Goal: Information Seeking & Learning: Check status

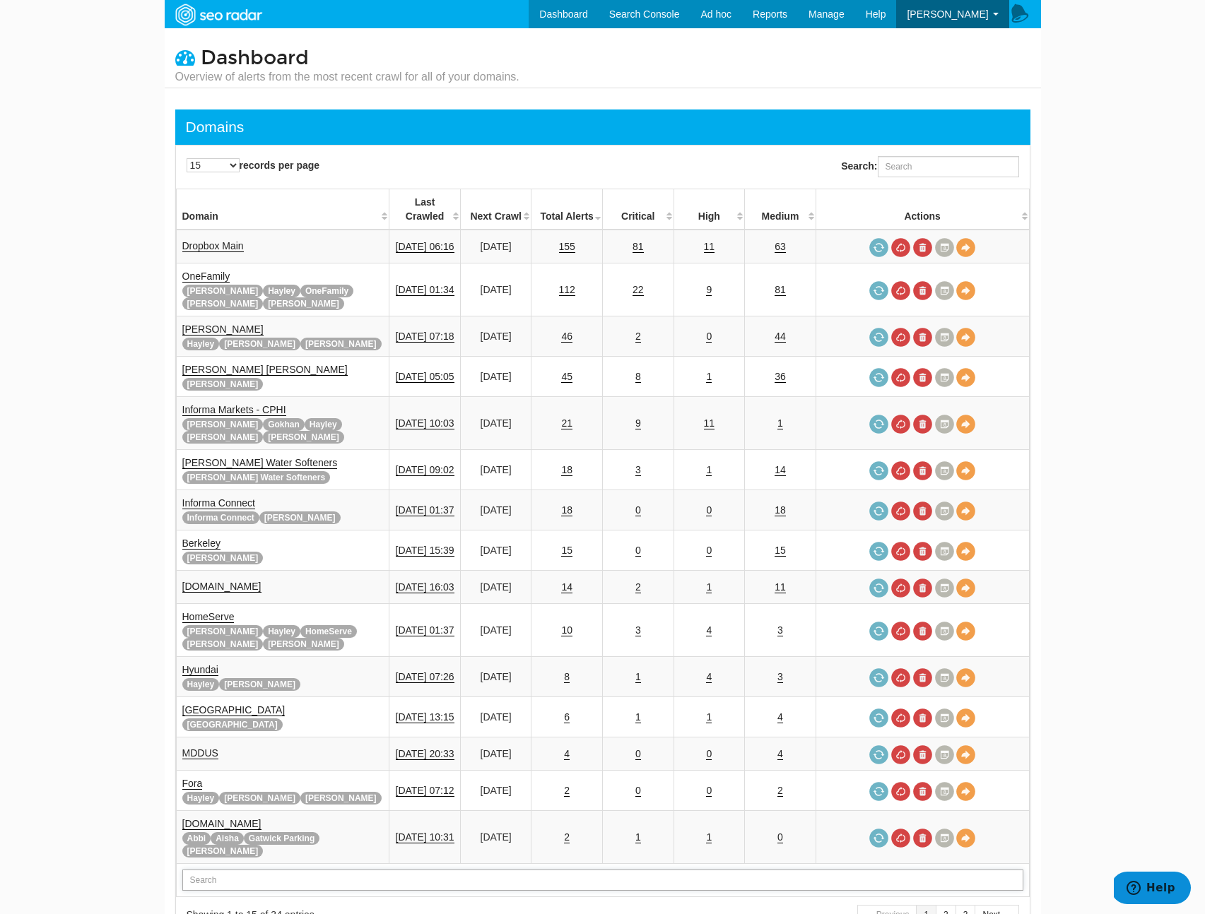
click at [232, 870] on input "text" at bounding box center [602, 880] width 841 height 21
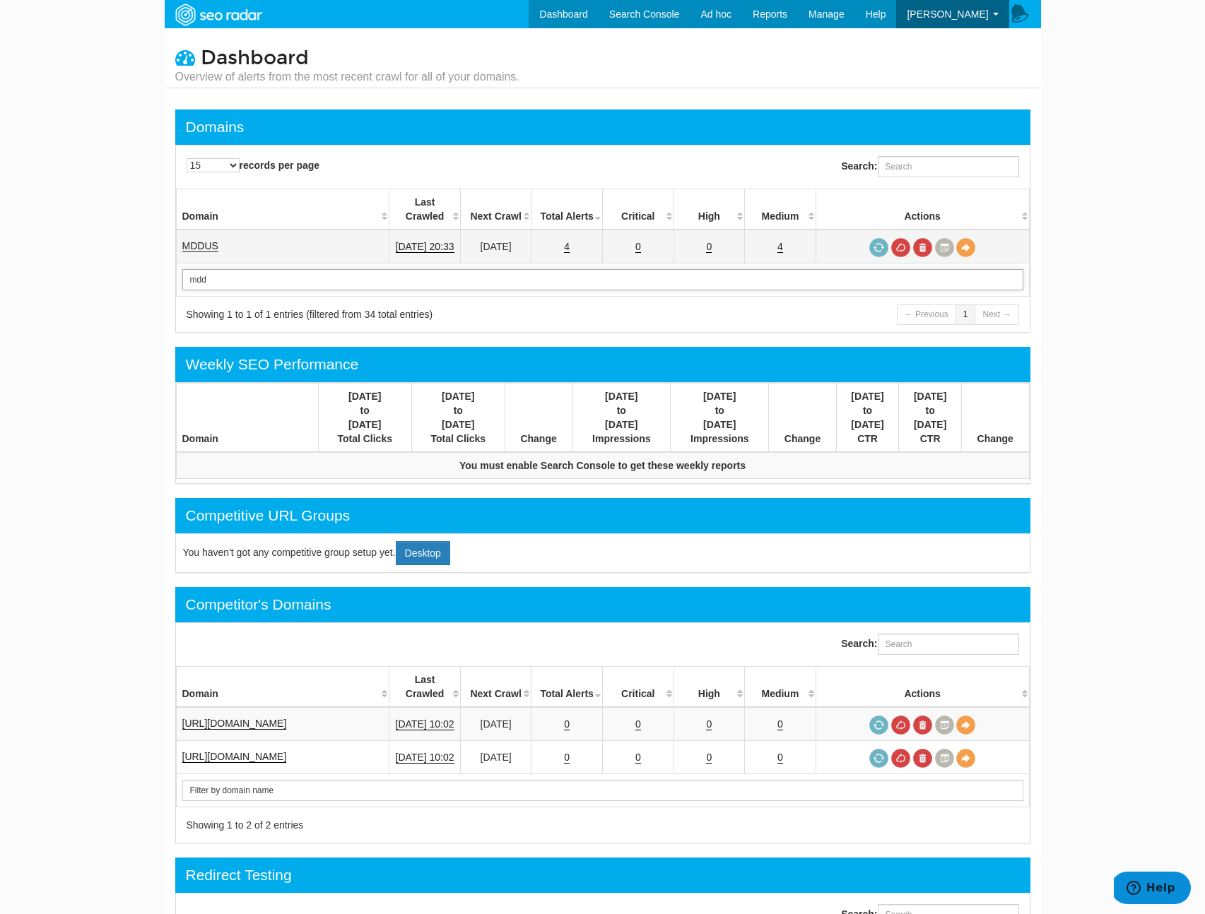
type input "mdd"
click at [192, 240] on link "MDDUS" at bounding box center [200, 246] width 36 height 12
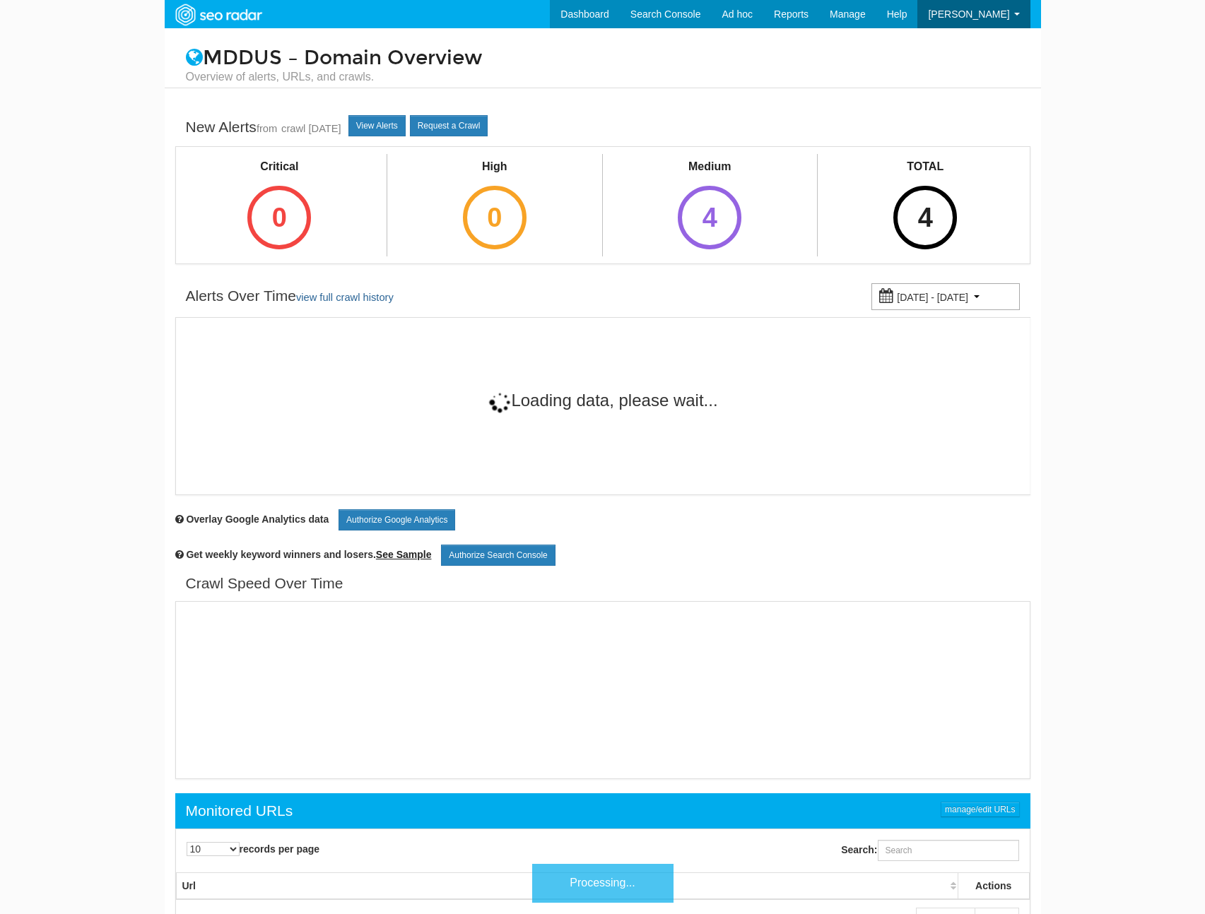
scroll to position [57, 0]
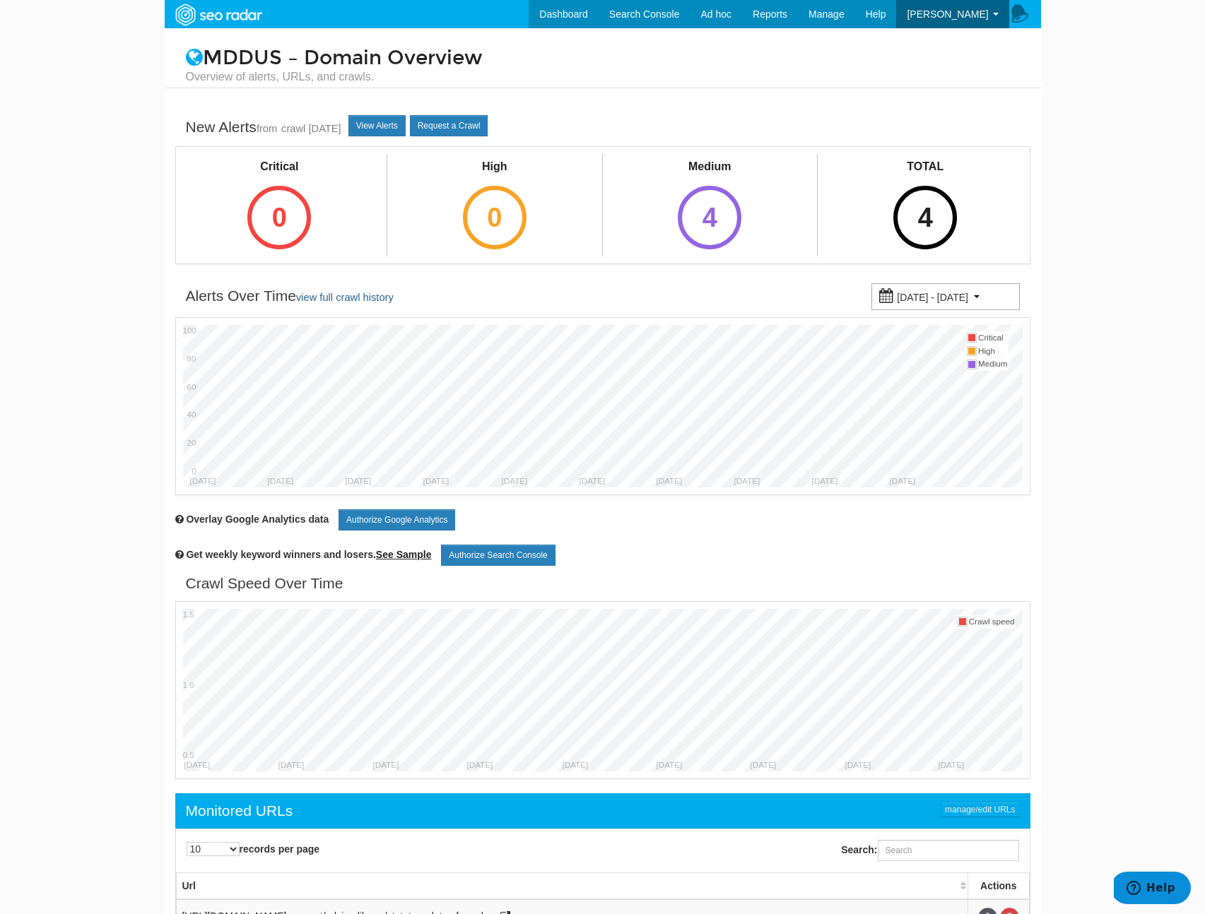
click at [954, 242] on div "TOTAL 4" at bounding box center [925, 203] width 99 height 99
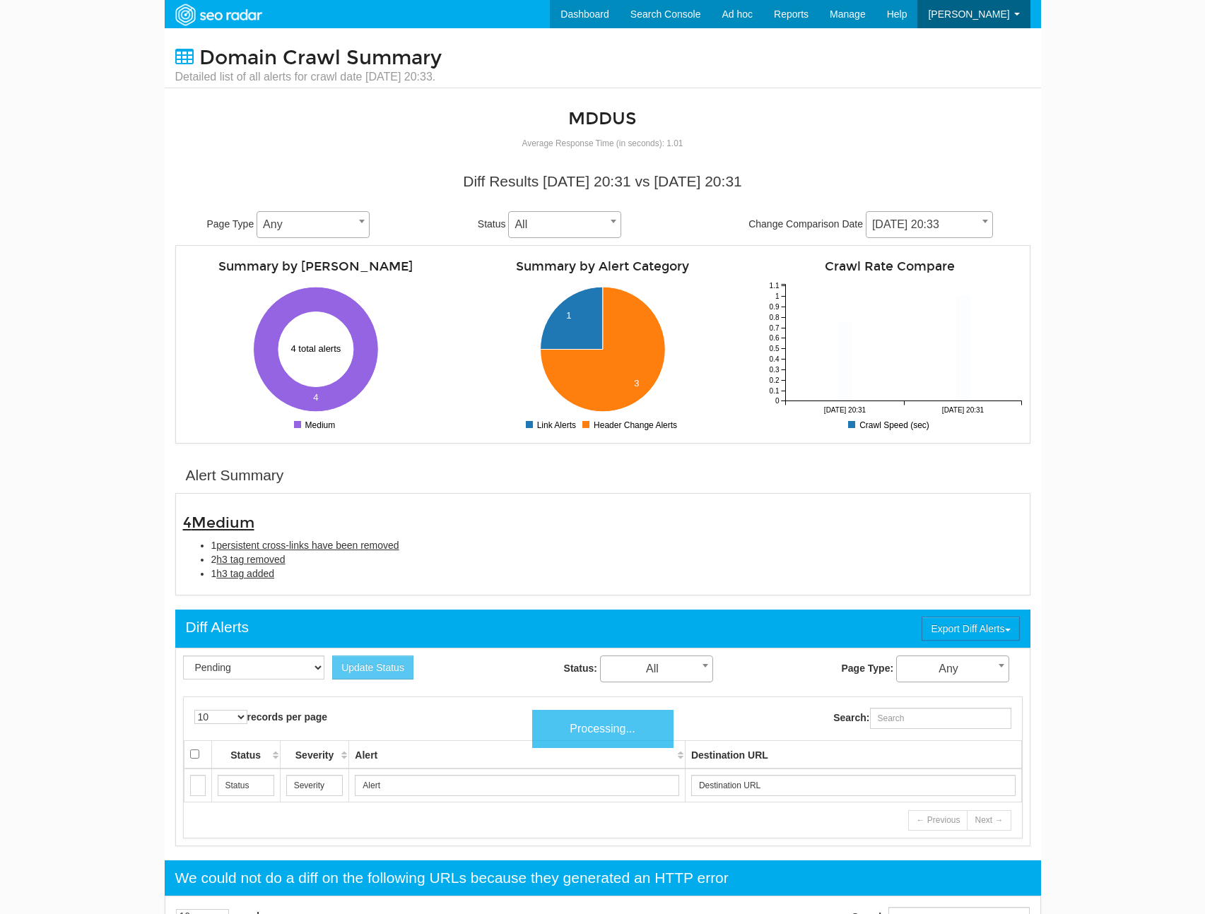
scroll to position [57, 0]
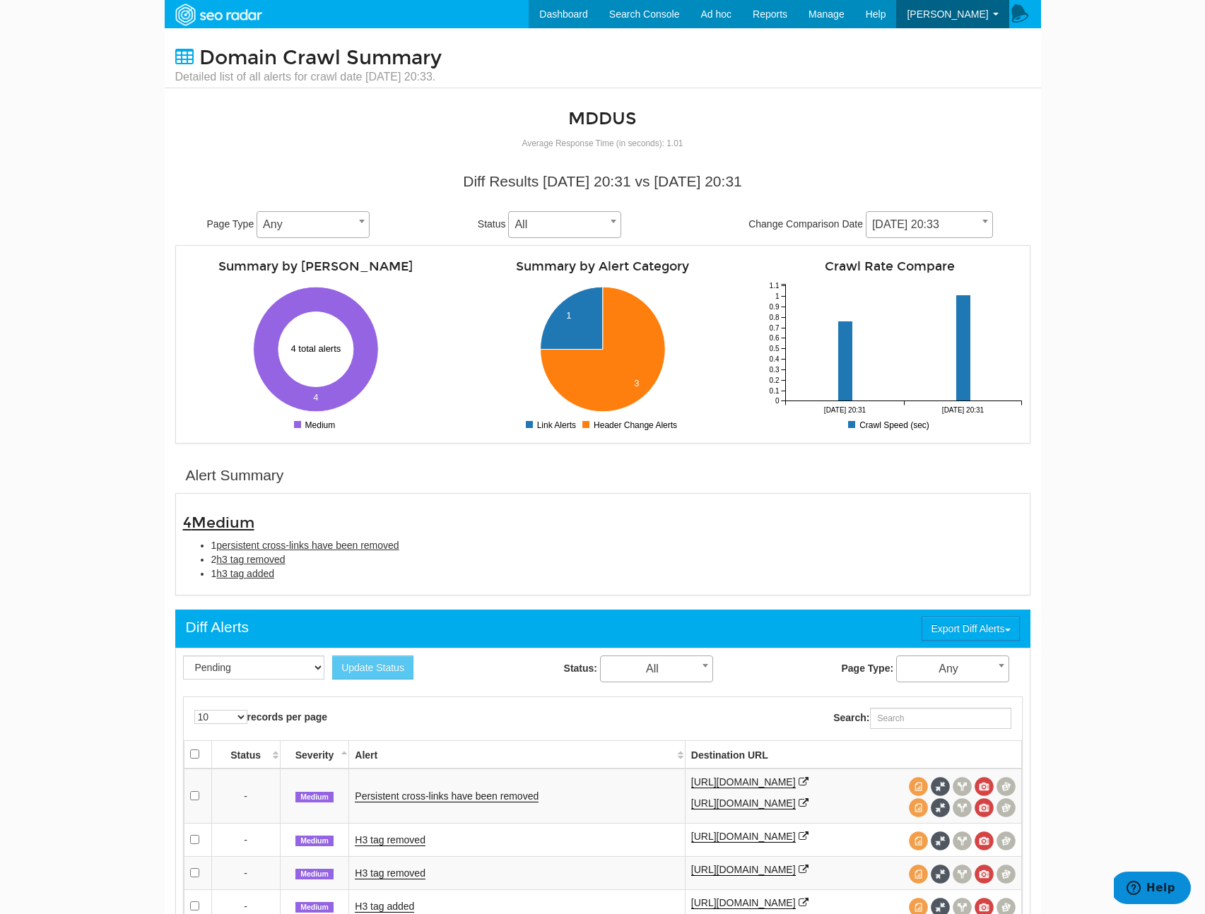
click at [936, 236] on span "09/28/2025 20:33" at bounding box center [929, 224] width 127 height 27
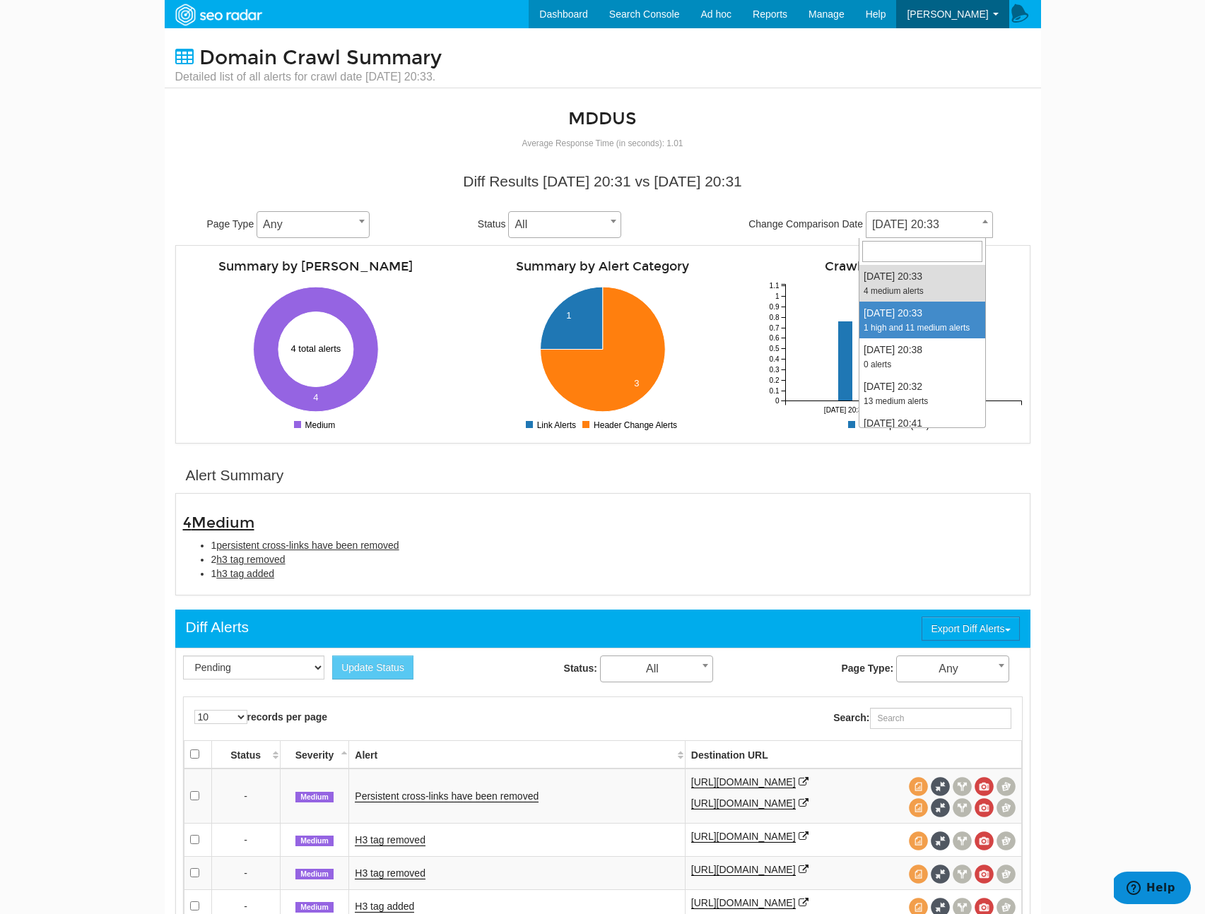
click at [1085, 284] on body "Dashboard Search Console Ad hoc Internet Archive Diff tool Mobile vs. Desktop F…" at bounding box center [602, 457] width 1205 height 914
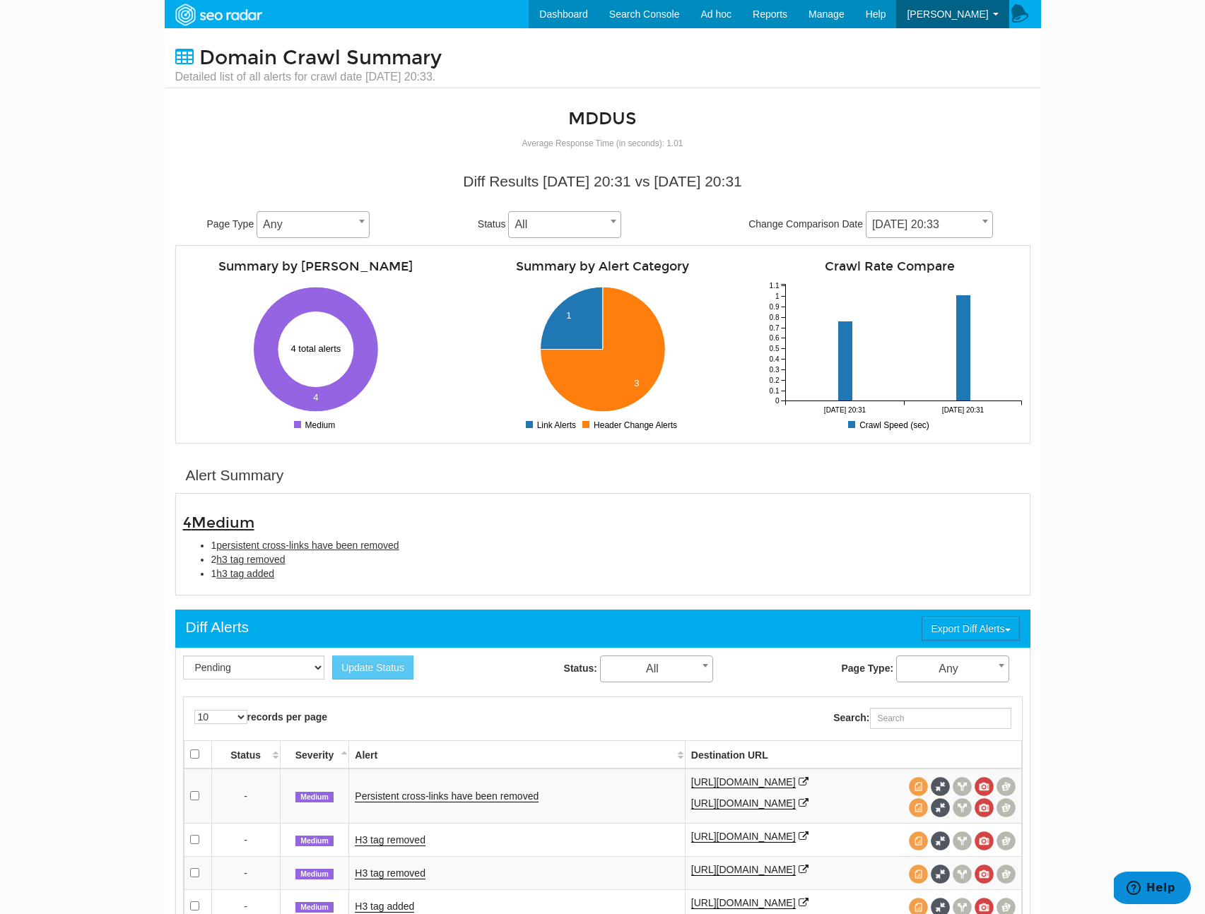
click at [310, 587] on div "4 Medium 1 persistent cross-links have been removed 2 h3 tag removed 1 h3 tag a…" at bounding box center [602, 544] width 861 height 87
drag, startPoint x: 314, startPoint y: 581, endPoint x: 154, endPoint y: 522, distance: 171.0
click at [154, 522] on body "Dashboard Search Console Ad hoc Internet Archive Diff tool Mobile vs. Desktop F…" at bounding box center [602, 457] width 1205 height 914
copy div "4 Medium 1 persistent cross-links have been removed 2 h3 tag removed 1 h3 tag a…"
click at [262, 577] on span "h3 tag added" at bounding box center [245, 573] width 58 height 11
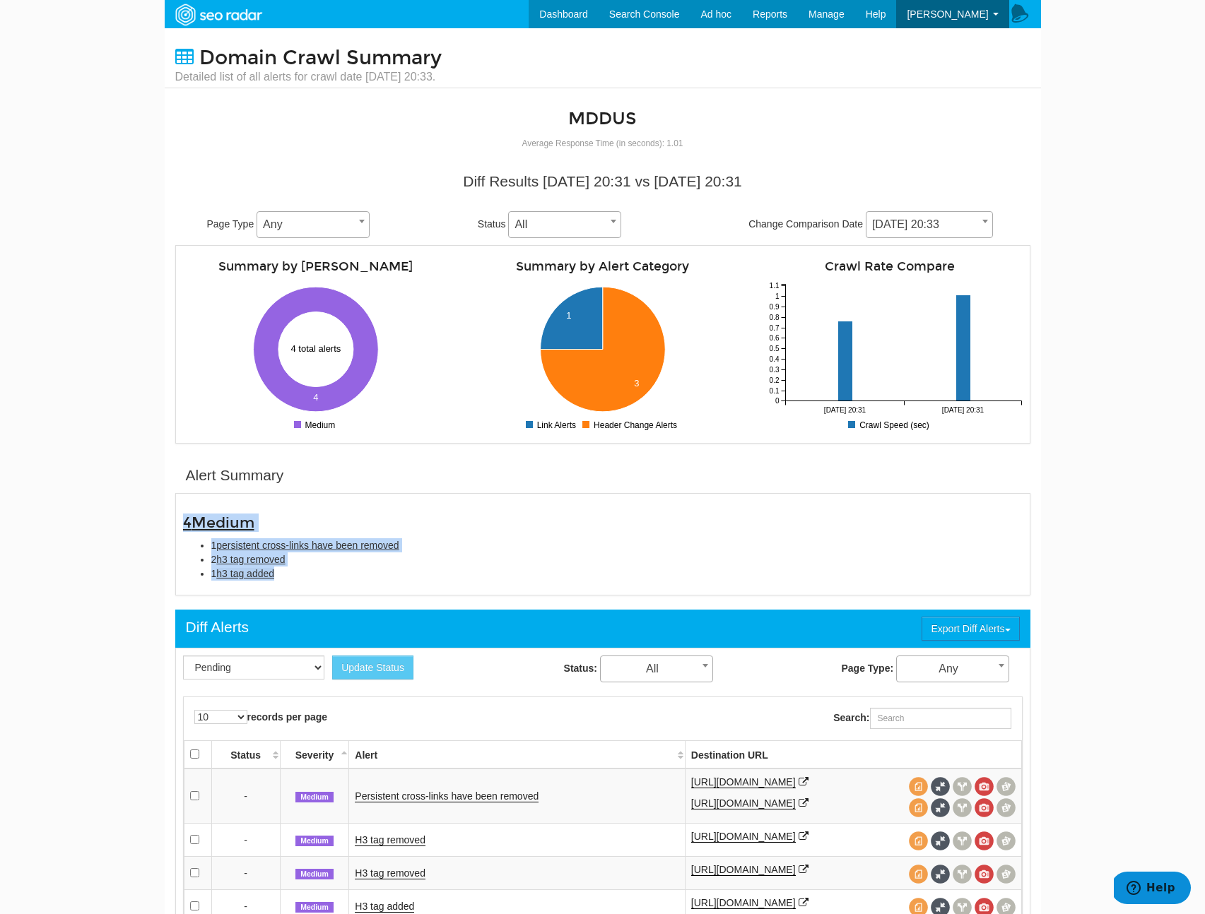
type input "h3 tag added"
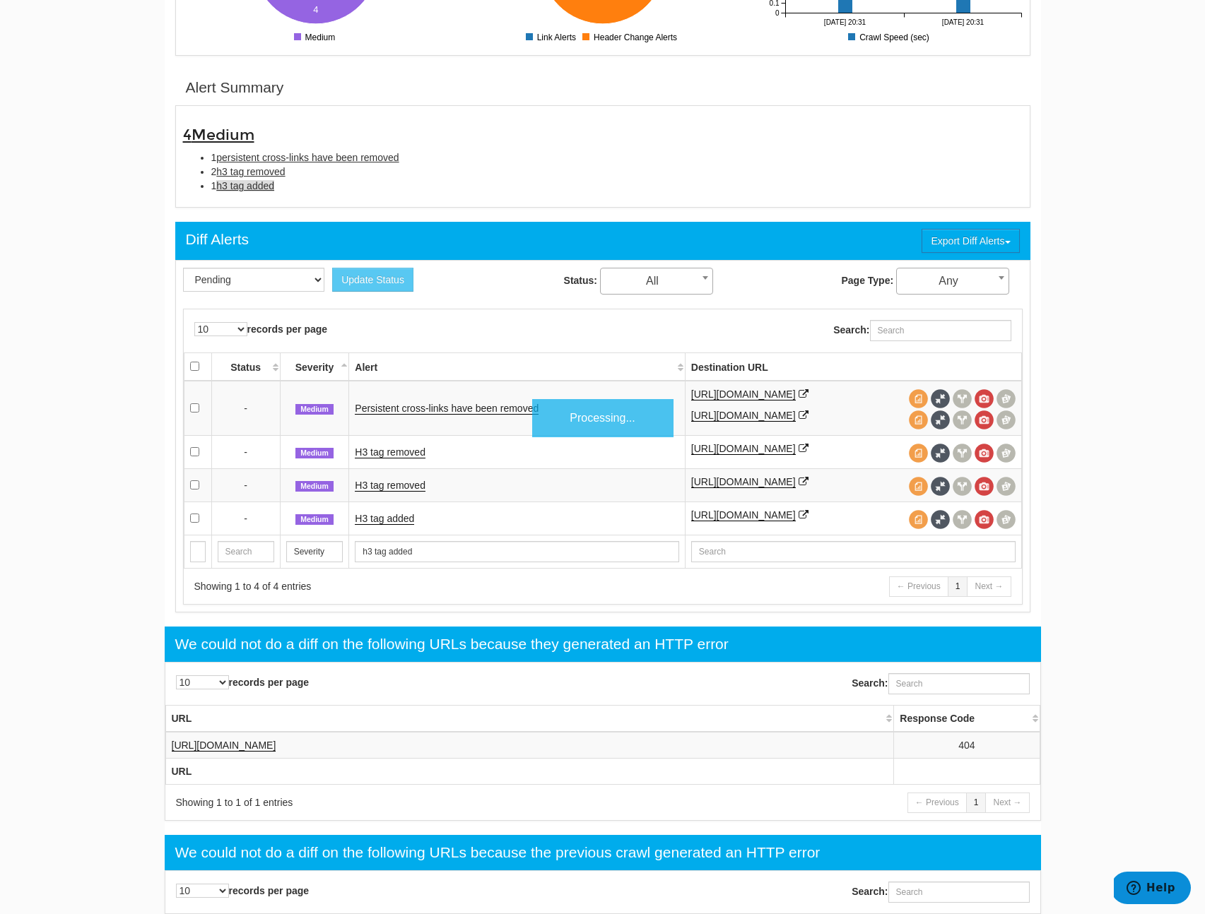
scroll to position [459, 0]
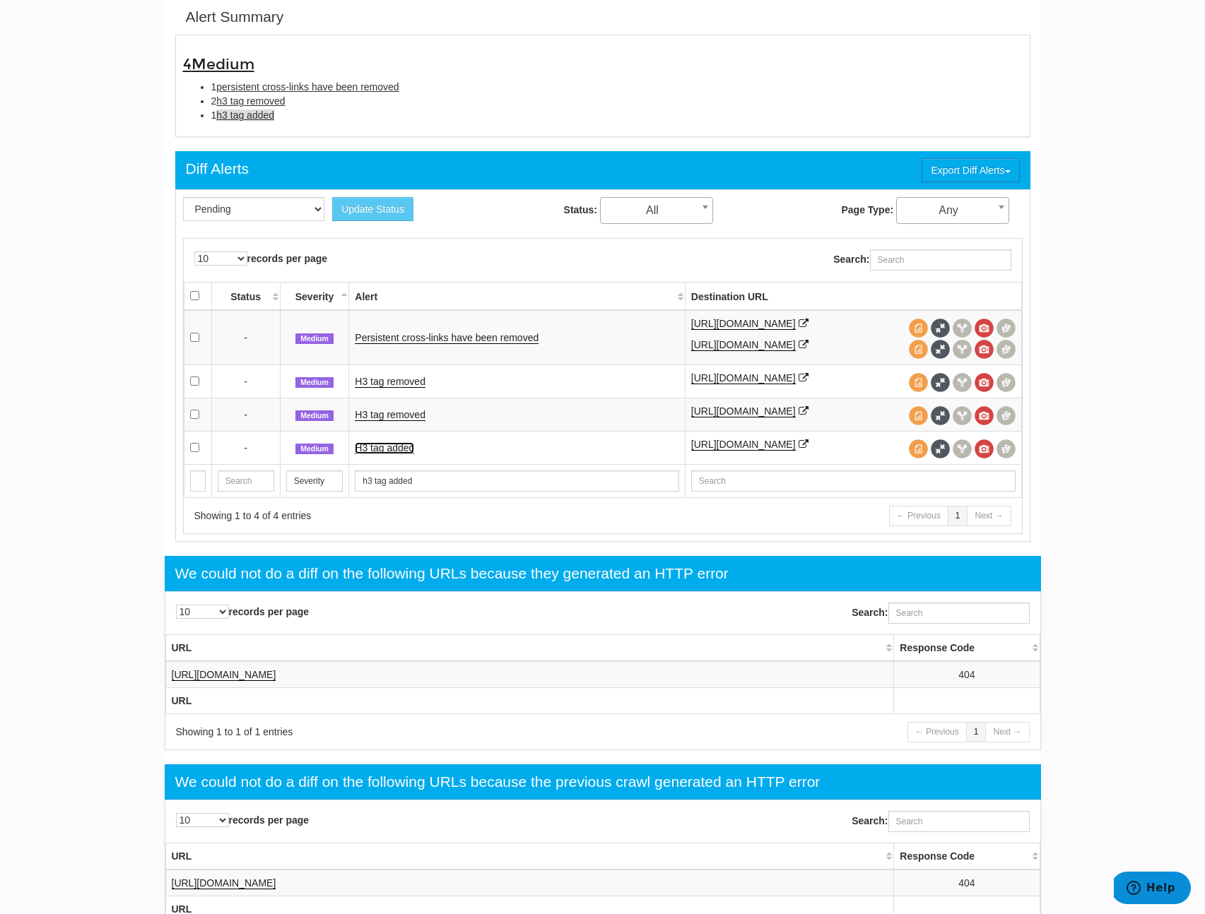
click at [378, 454] on link "H3 tag added" at bounding box center [384, 448] width 59 height 12
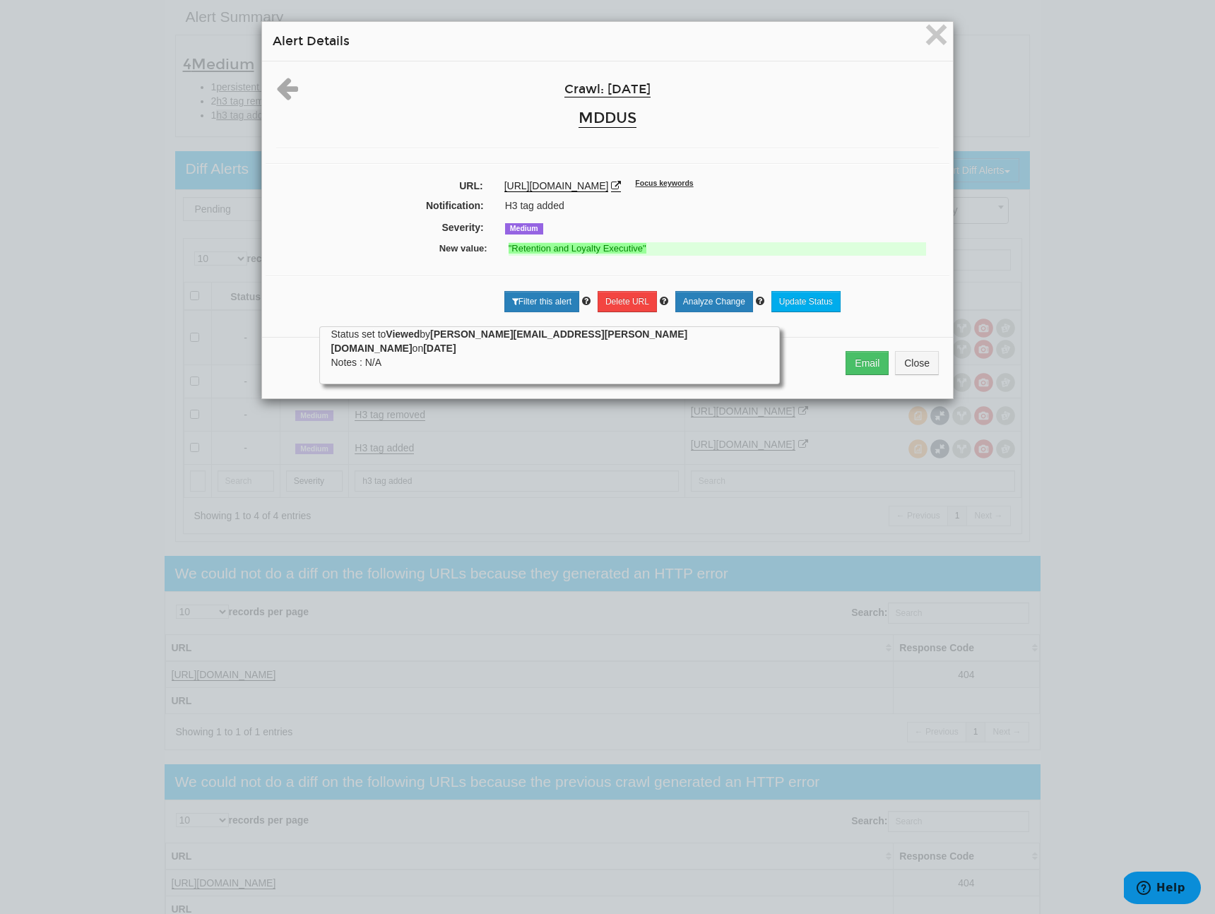
click at [591, 472] on div "× Alert Details Crawl: 09/28/2025 MDDUS URL: https://www.mddus.com/about-us/car…" at bounding box center [607, 457] width 1215 height 914
click at [911, 367] on button "Close" at bounding box center [917, 363] width 44 height 24
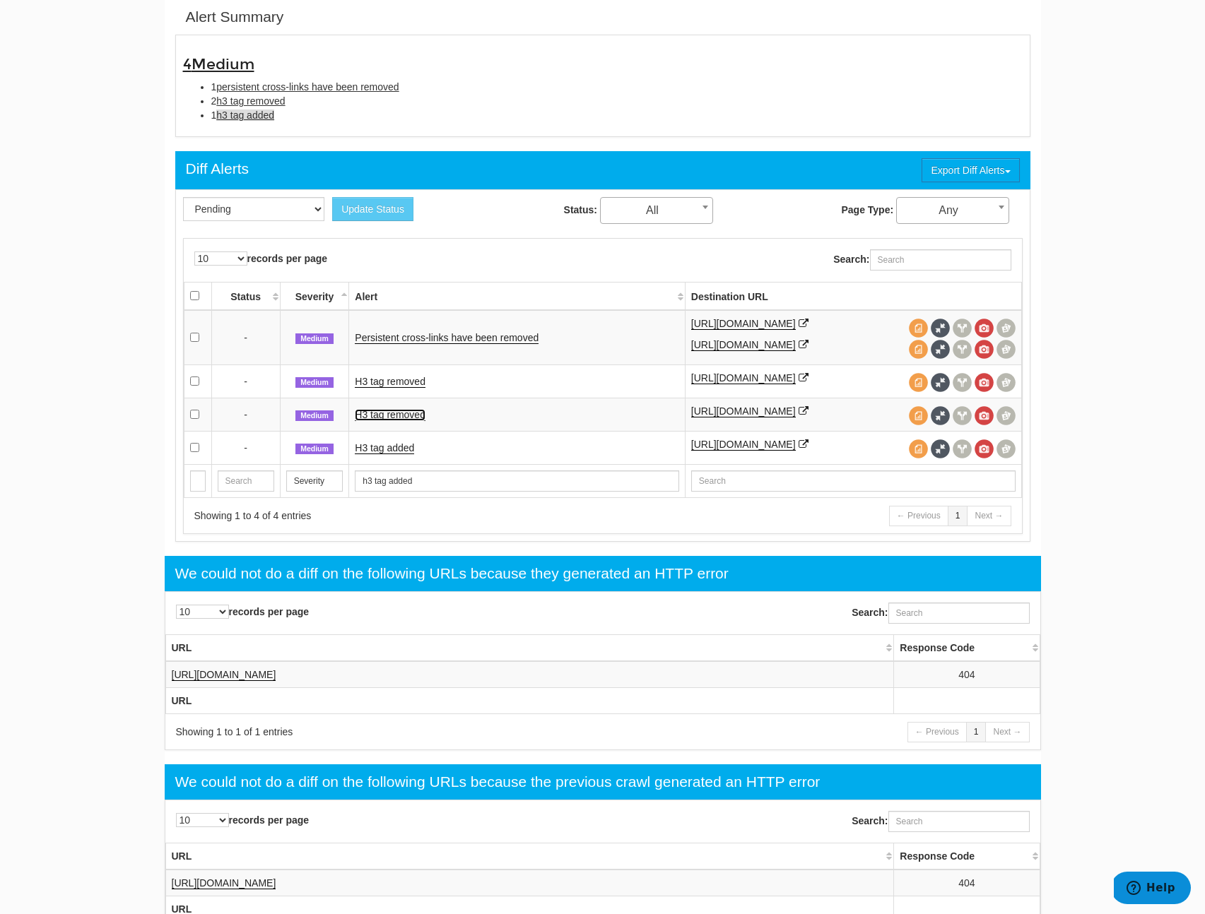
click at [416, 421] on link "H3 tag removed" at bounding box center [390, 415] width 71 height 12
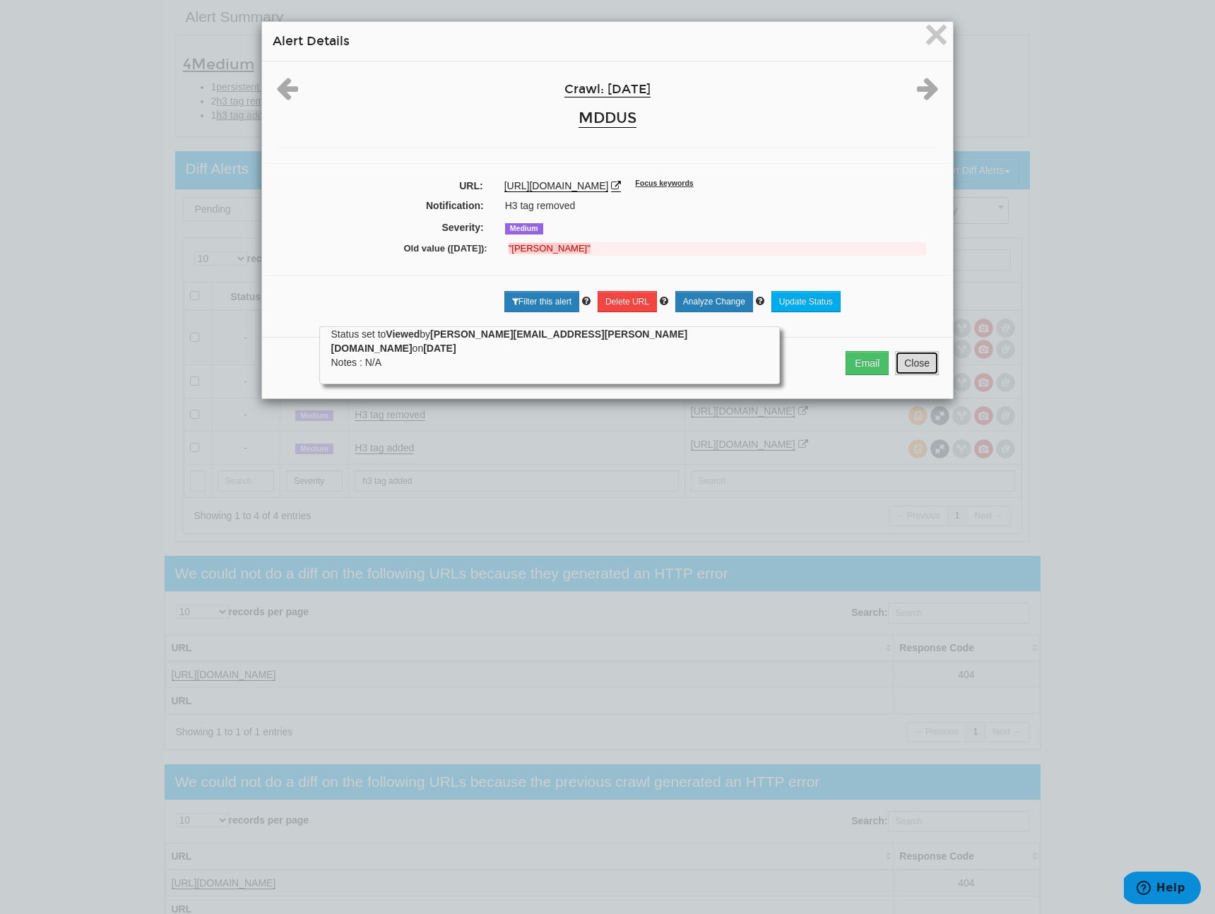
click at [904, 365] on button "Close" at bounding box center [917, 363] width 44 height 24
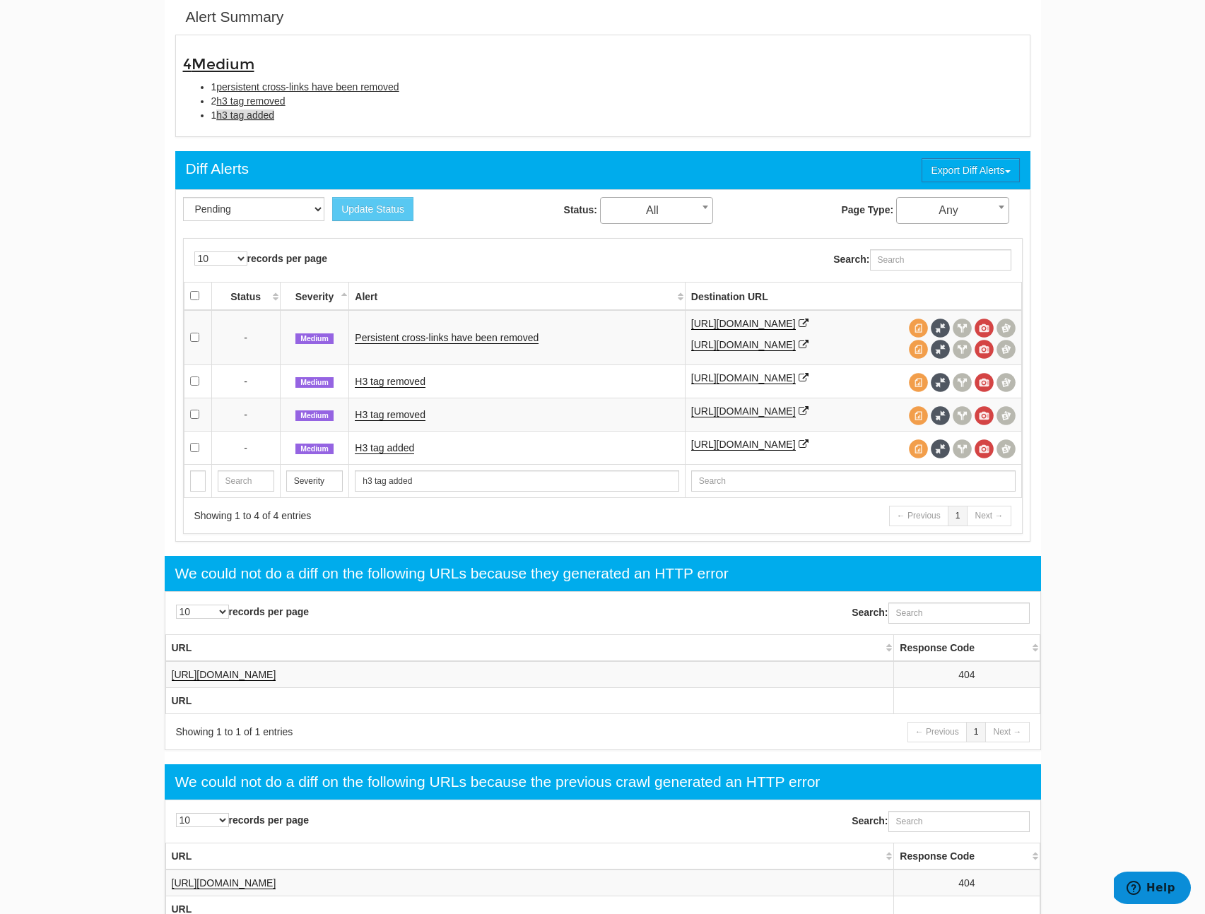
click at [392, 398] on td "H3 tag removed" at bounding box center [517, 381] width 336 height 33
click at [401, 388] on link "H3 tag removed" at bounding box center [390, 382] width 71 height 12
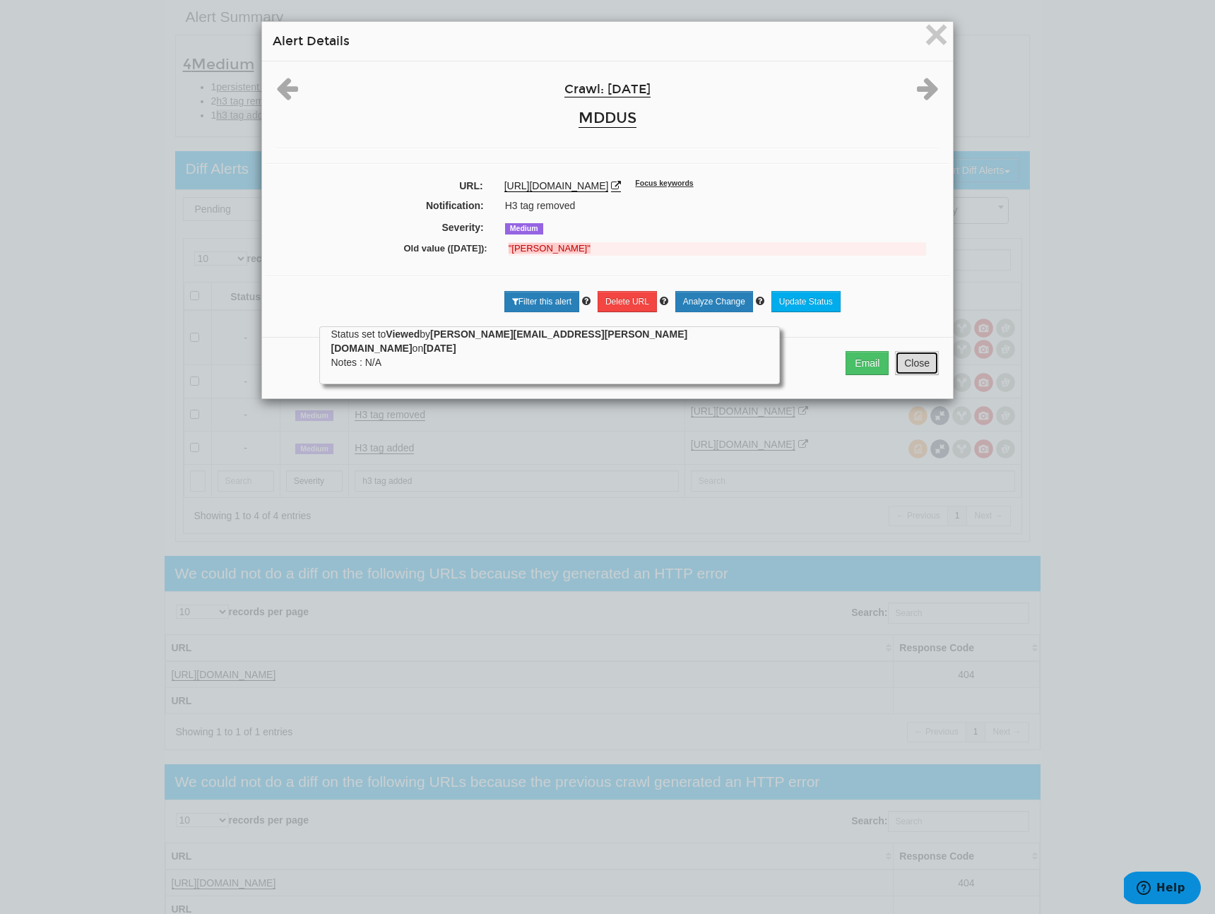
click at [916, 367] on button "Close" at bounding box center [917, 363] width 44 height 24
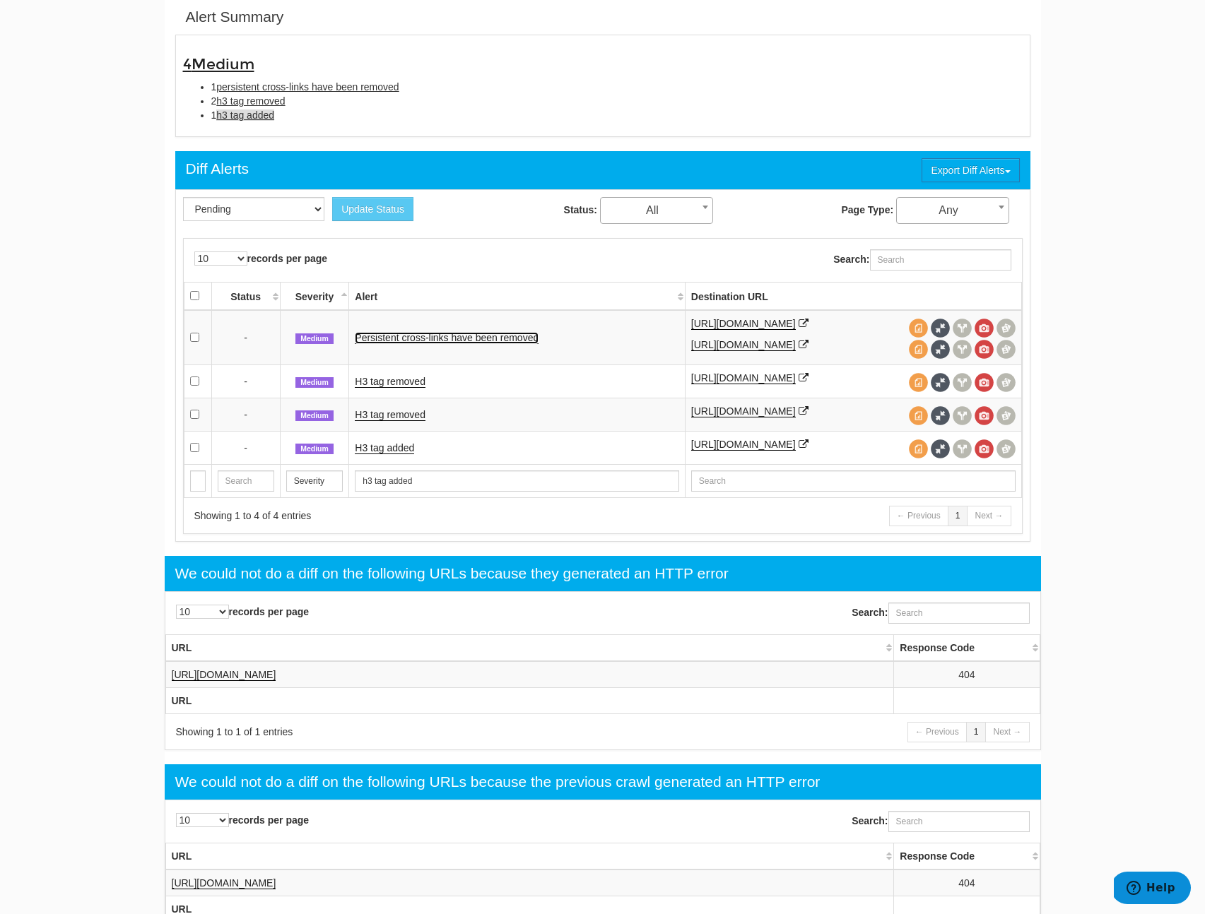
click at [515, 344] on link "Persistent cross-links have been removed" at bounding box center [447, 338] width 184 height 12
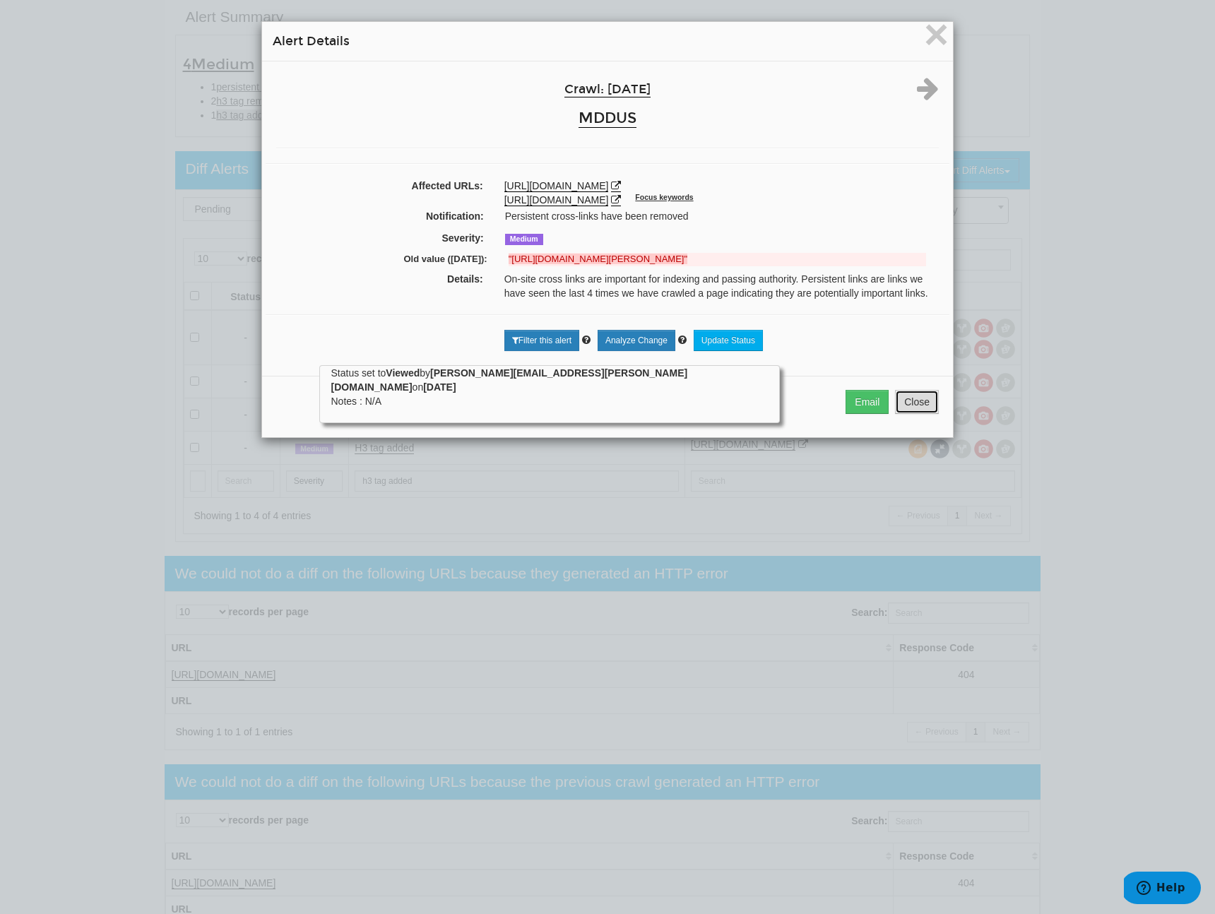
click at [921, 407] on button "Close" at bounding box center [917, 402] width 44 height 24
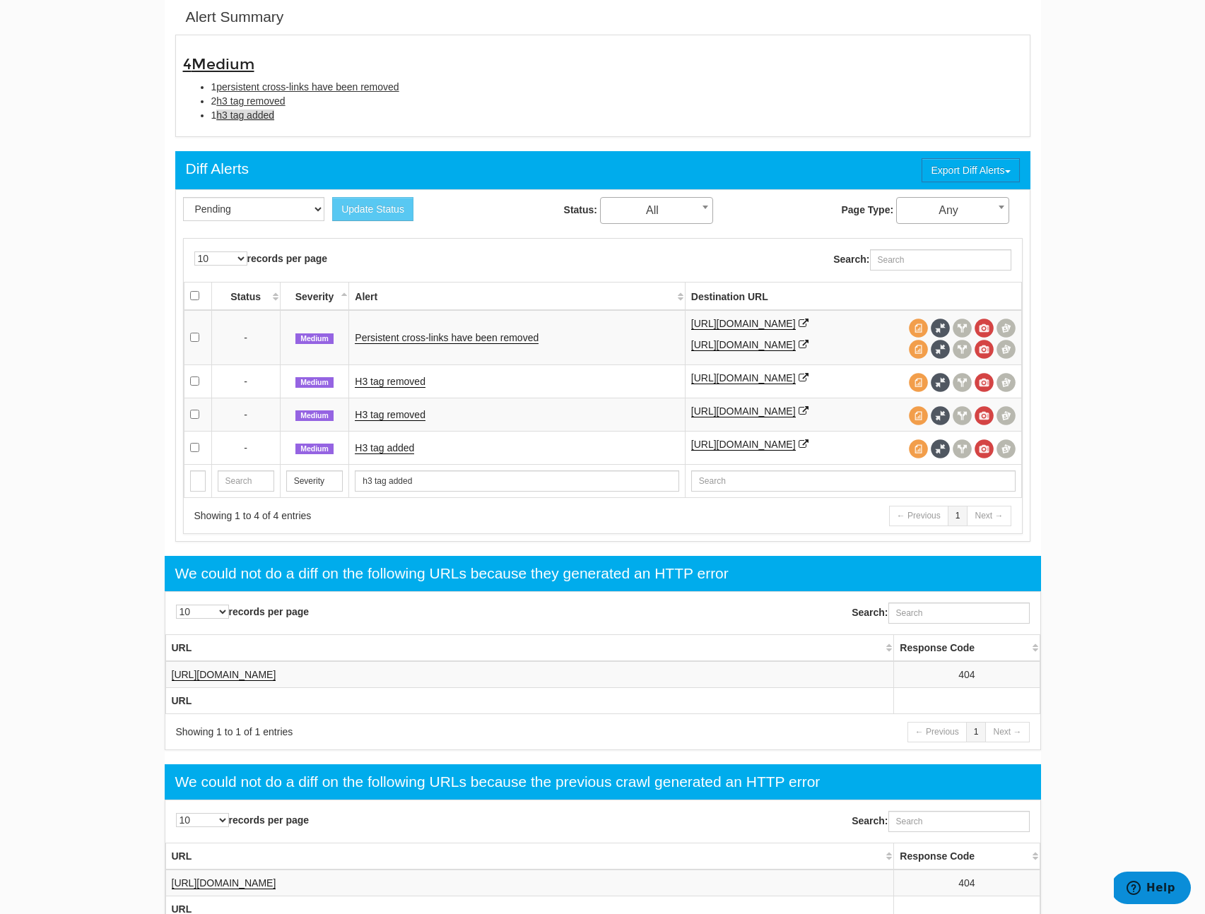
scroll to position [0, 0]
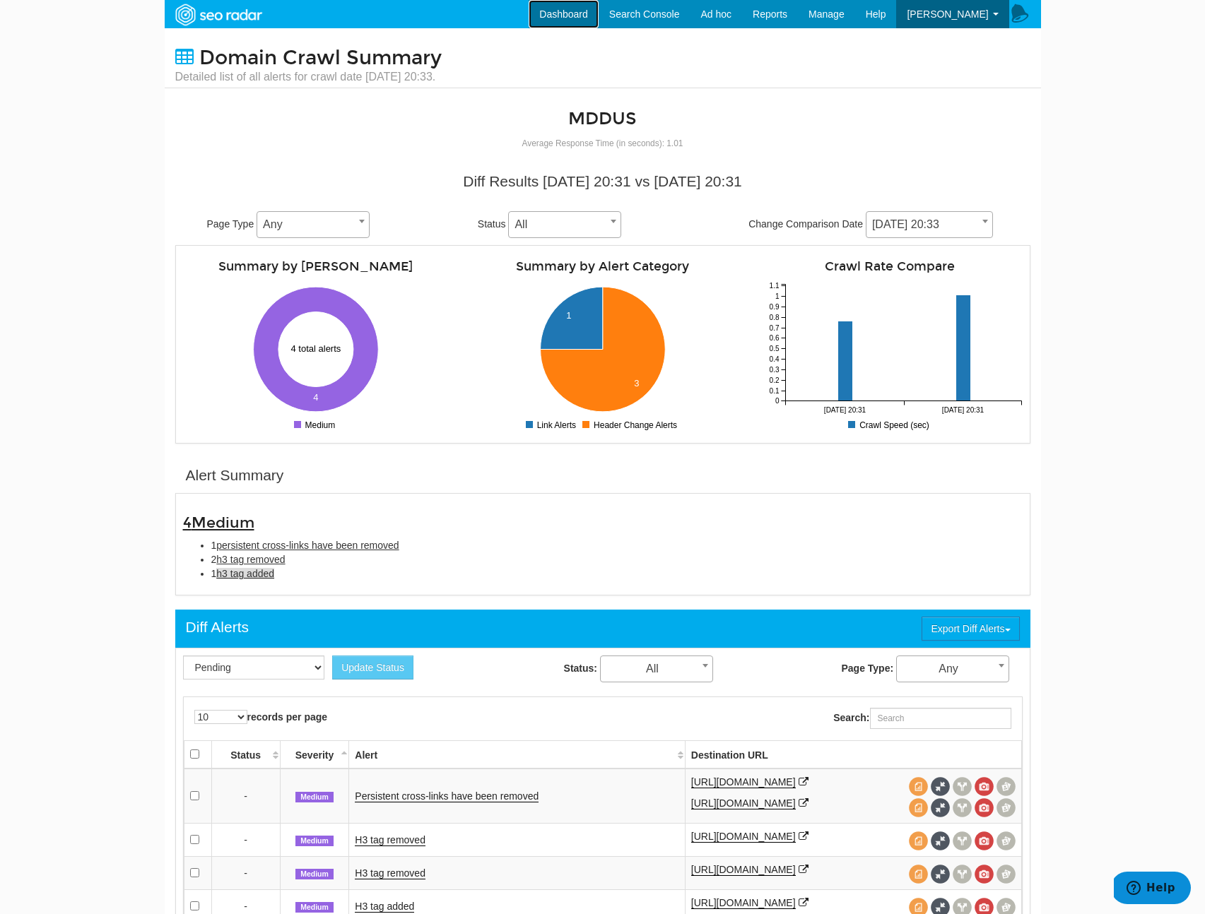
click at [570, 3] on link "Dashboard" at bounding box center [564, 14] width 70 height 28
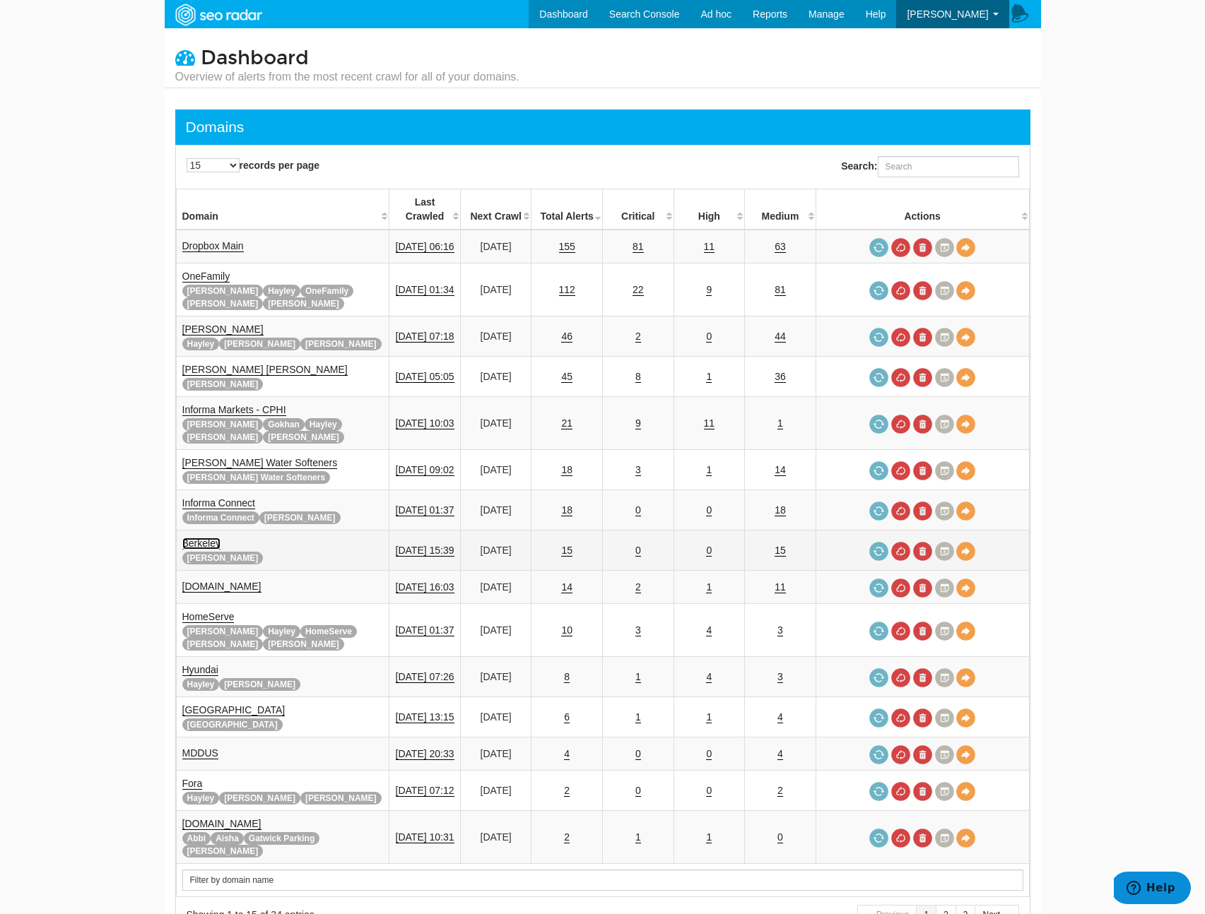
click at [206, 538] on link "Berkeley" at bounding box center [201, 544] width 38 height 12
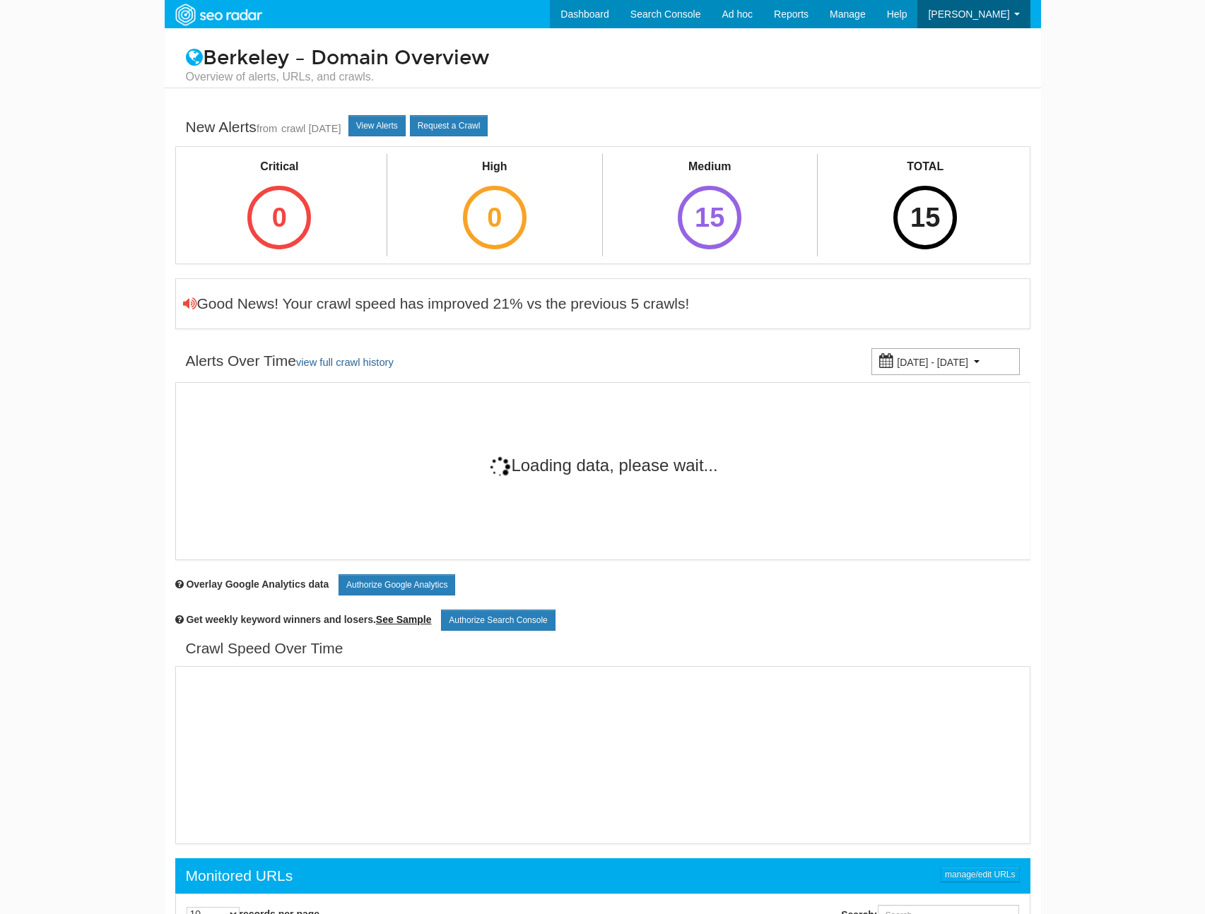
scroll to position [57, 0]
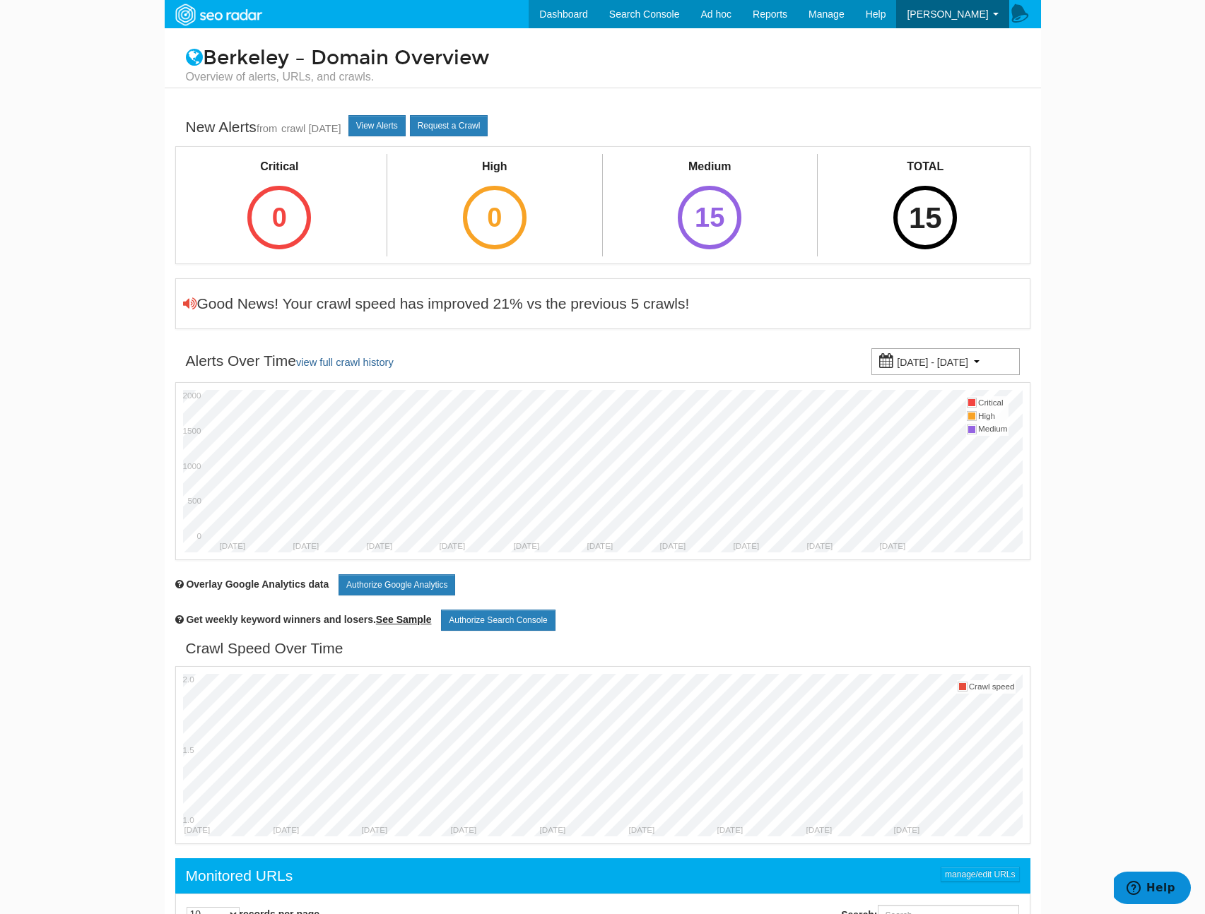
click at [941, 225] on div "15" at bounding box center [925, 218] width 64 height 64
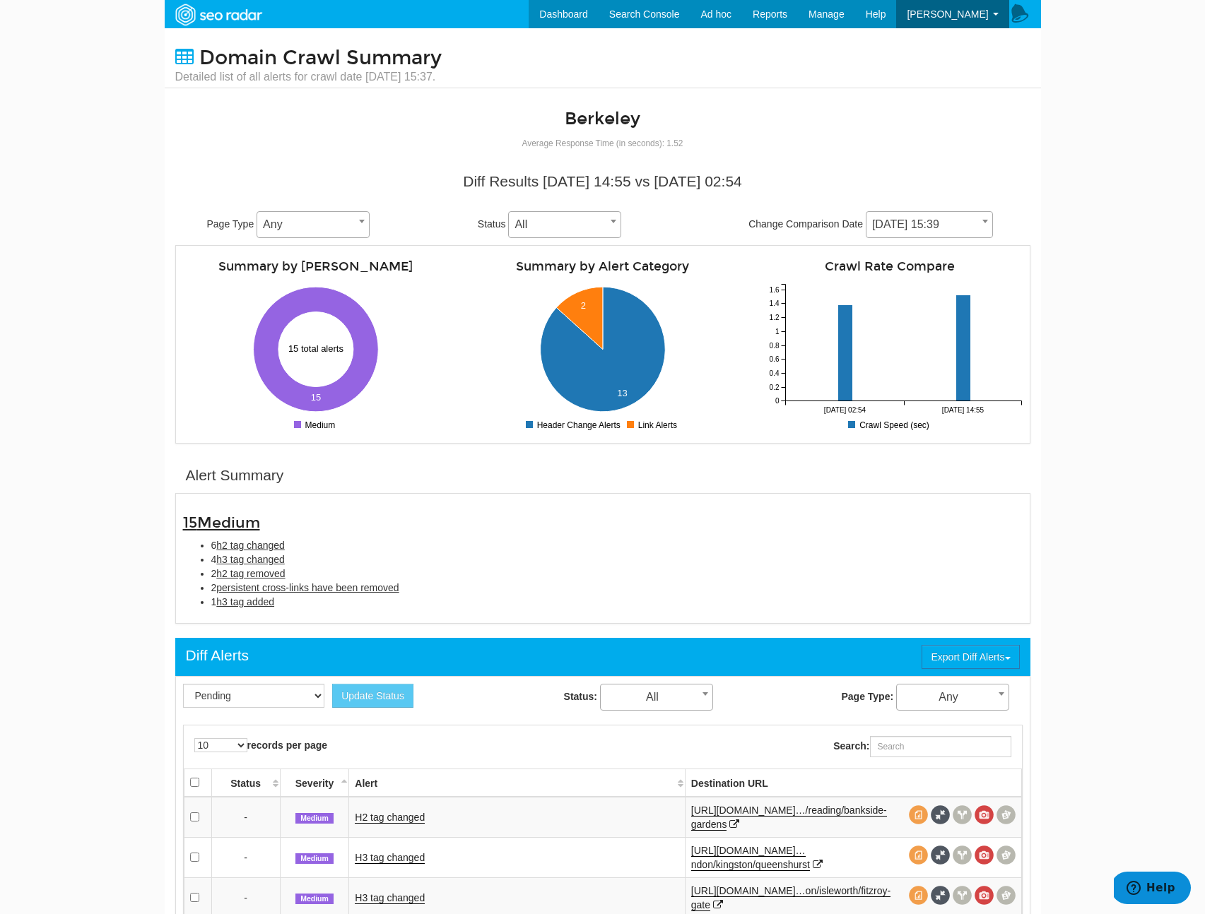
click at [941, 223] on span "[DATE] 15:39" at bounding box center [929, 225] width 126 height 20
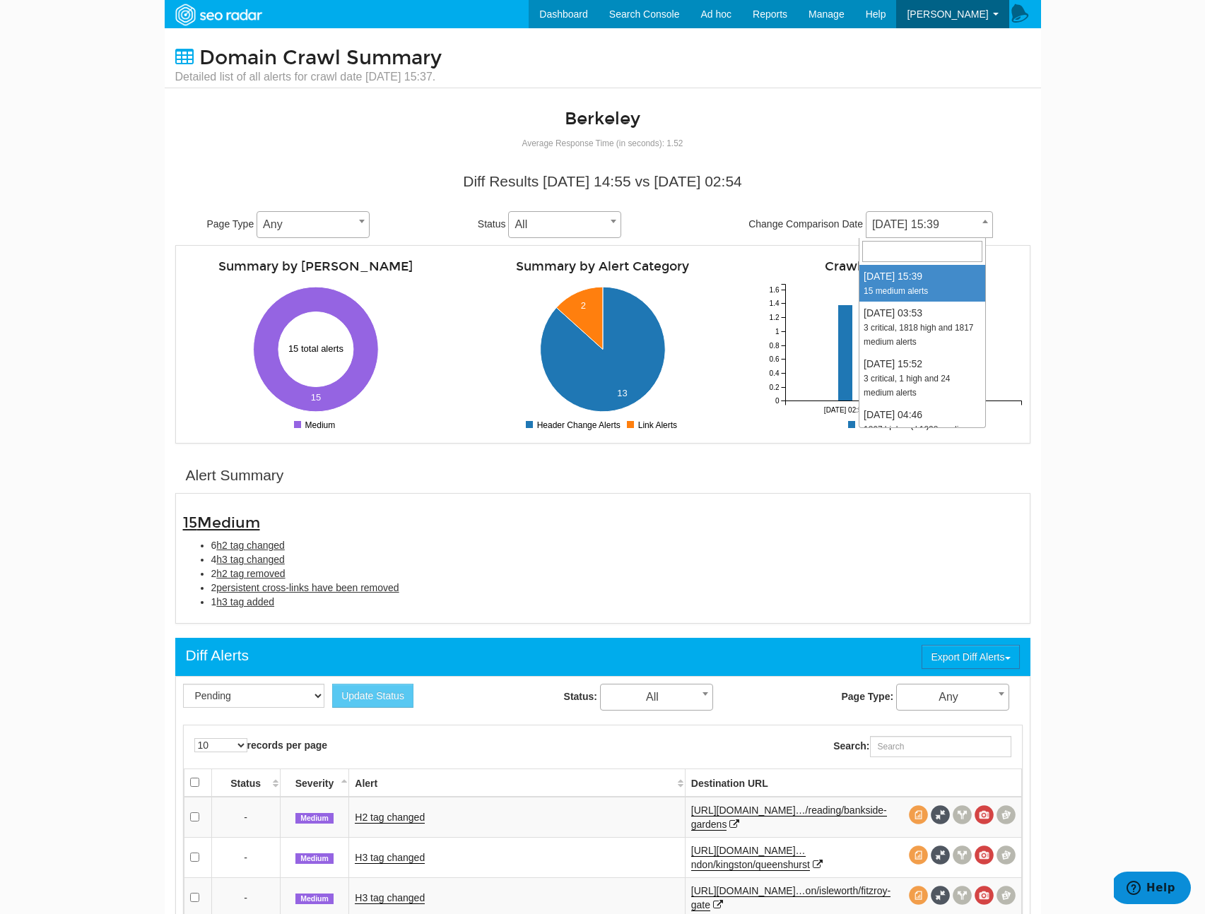
click at [1157, 314] on body "Dashboard Search Console Ad hoc Internet Archive Diff tool Mobile vs. Desktop F…" at bounding box center [602, 457] width 1205 height 914
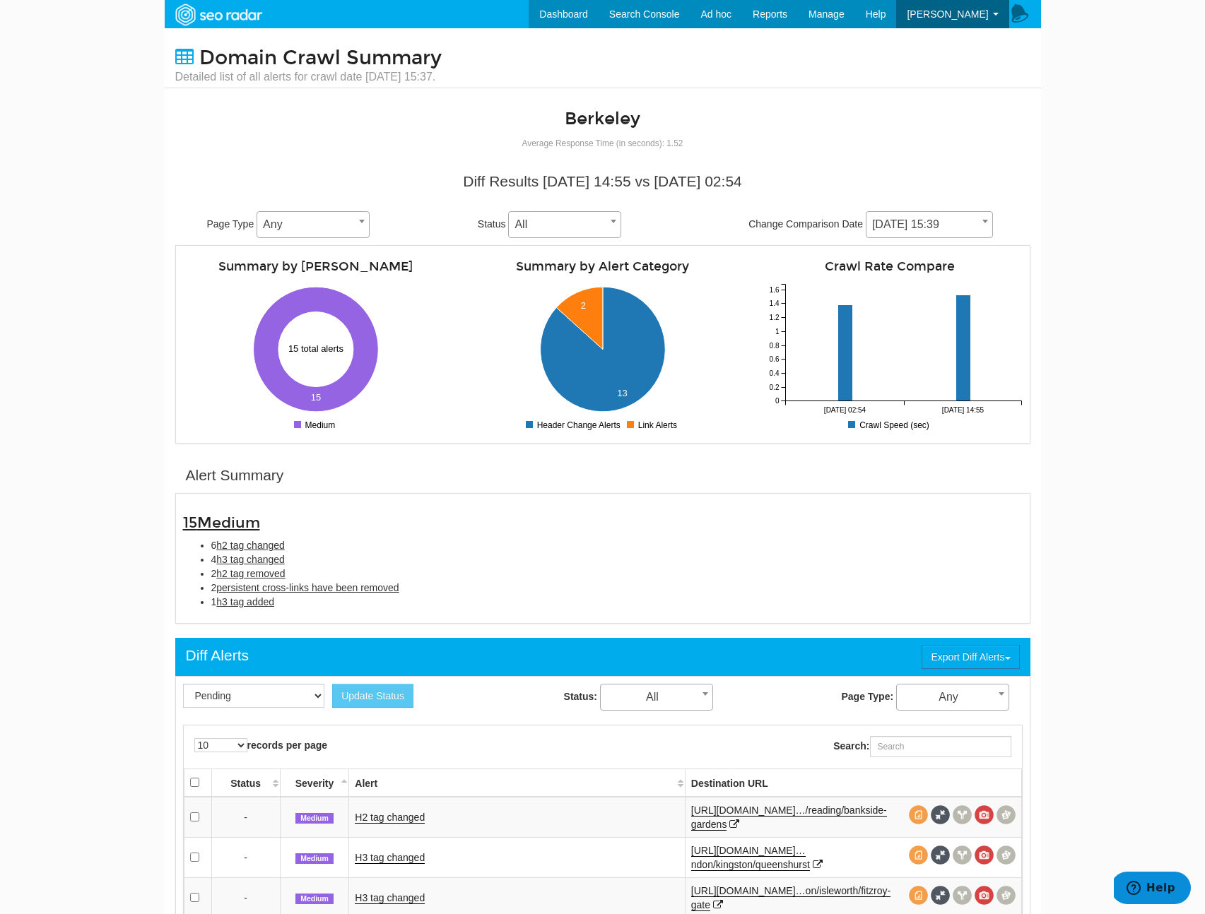
click at [340, 613] on div "15 Medium 6 h2 tag changed 4 h3 tag changed 2 h2 tag removed 2 persistent cross…" at bounding box center [602, 558] width 861 height 115
drag, startPoint x: 336, startPoint y: 614, endPoint x: 117, endPoint y: 519, distance: 238.6
click at [117, 519] on body "Dashboard Search Console Ad hoc Internet Archive Diff tool Mobile vs. Desktop F…" at bounding box center [602, 457] width 1205 height 914
copy div "15 Medium 6 h2 tag changed 4 h3 tag changed 2 h2 tag removed 2 persistent cross…"
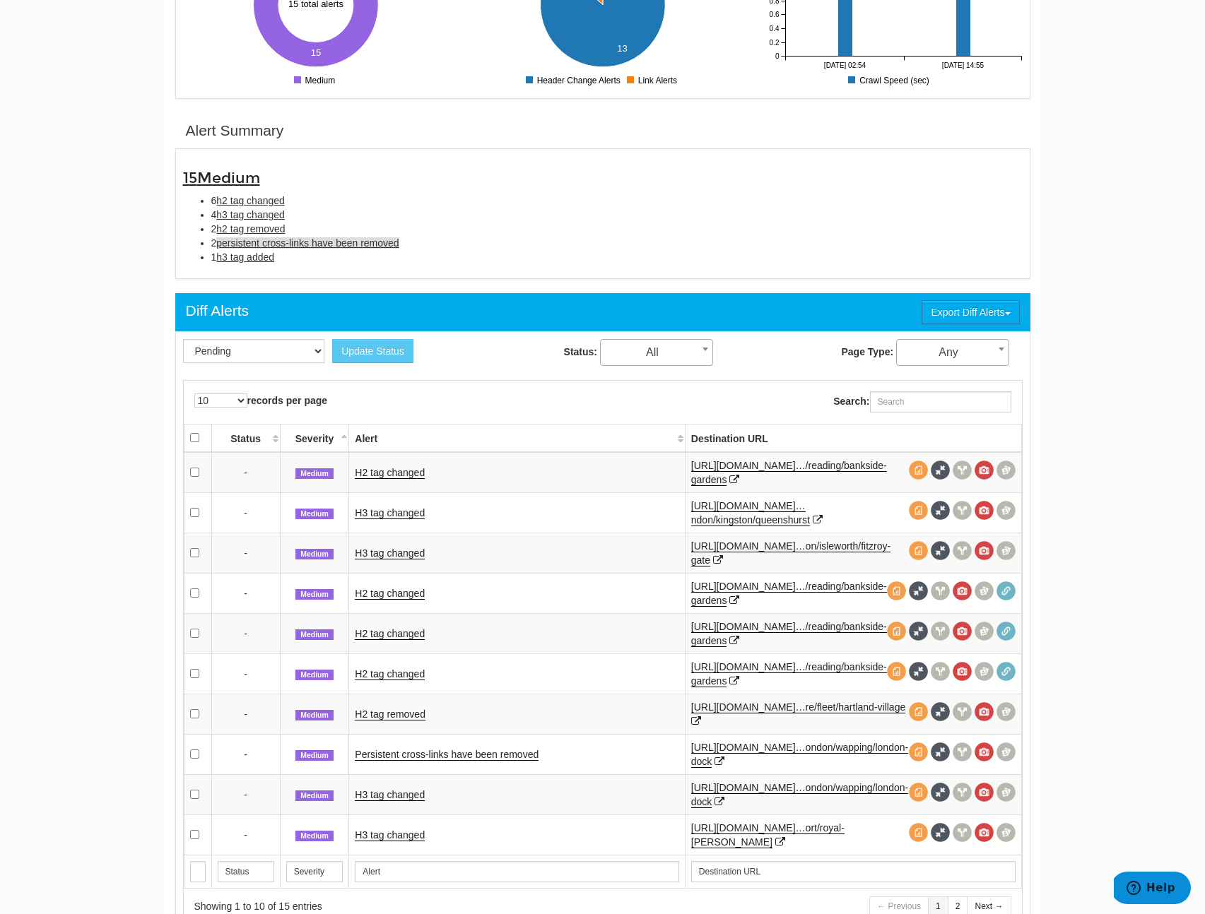
click at [276, 246] on span "persistent cross-links have been removed" at bounding box center [307, 242] width 182 height 11
type input "persistent cross-links have been removed"
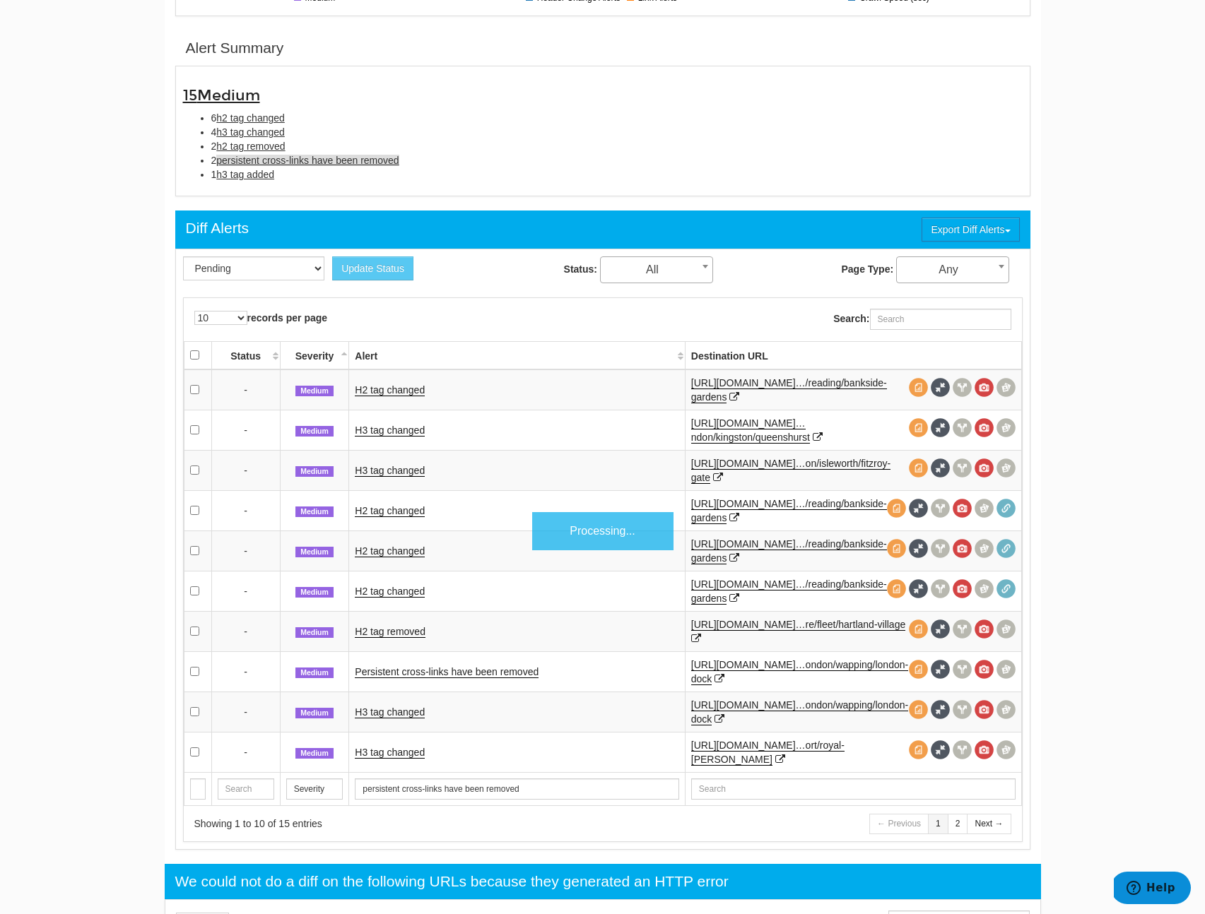
scroll to position [459, 0]
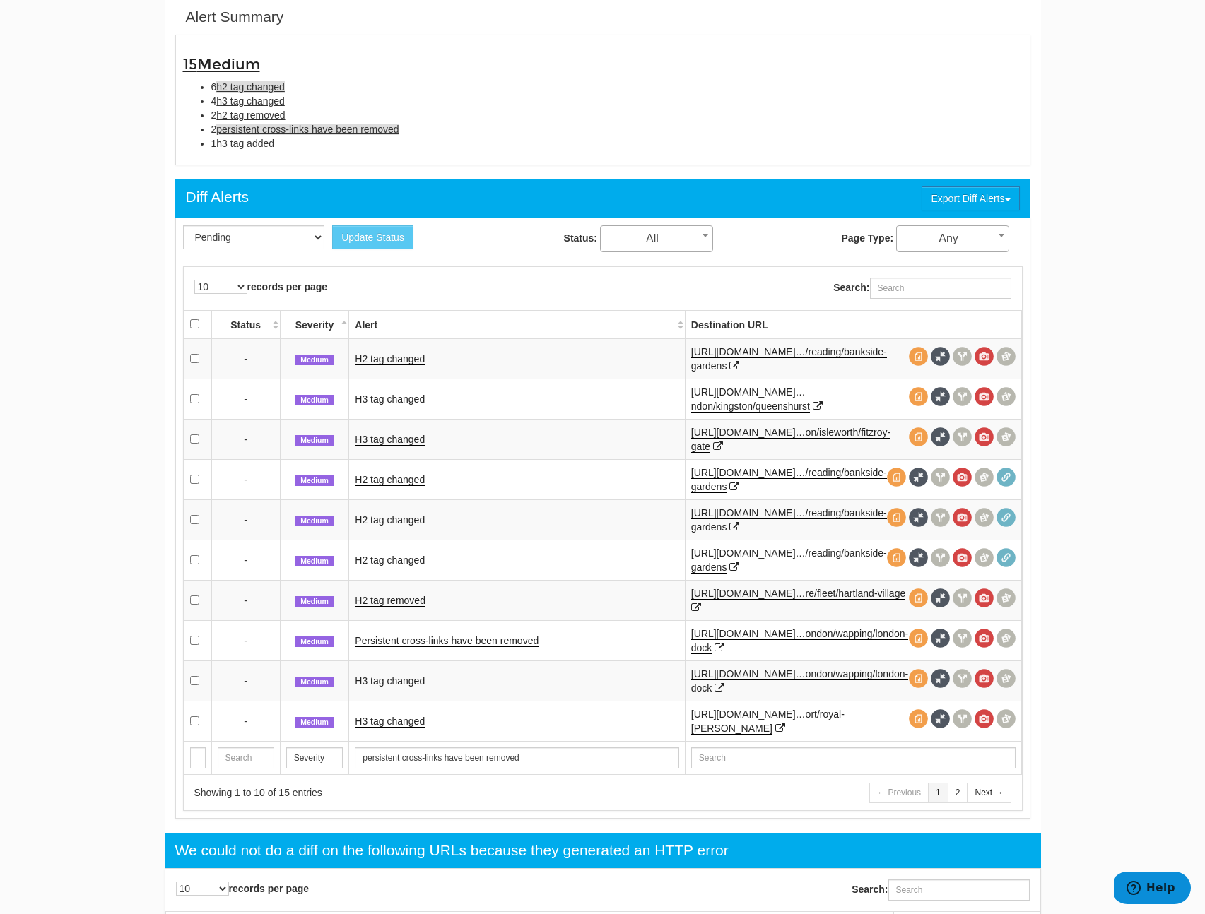
click at [262, 90] on span "h2 tag changed" at bounding box center [250, 86] width 69 height 11
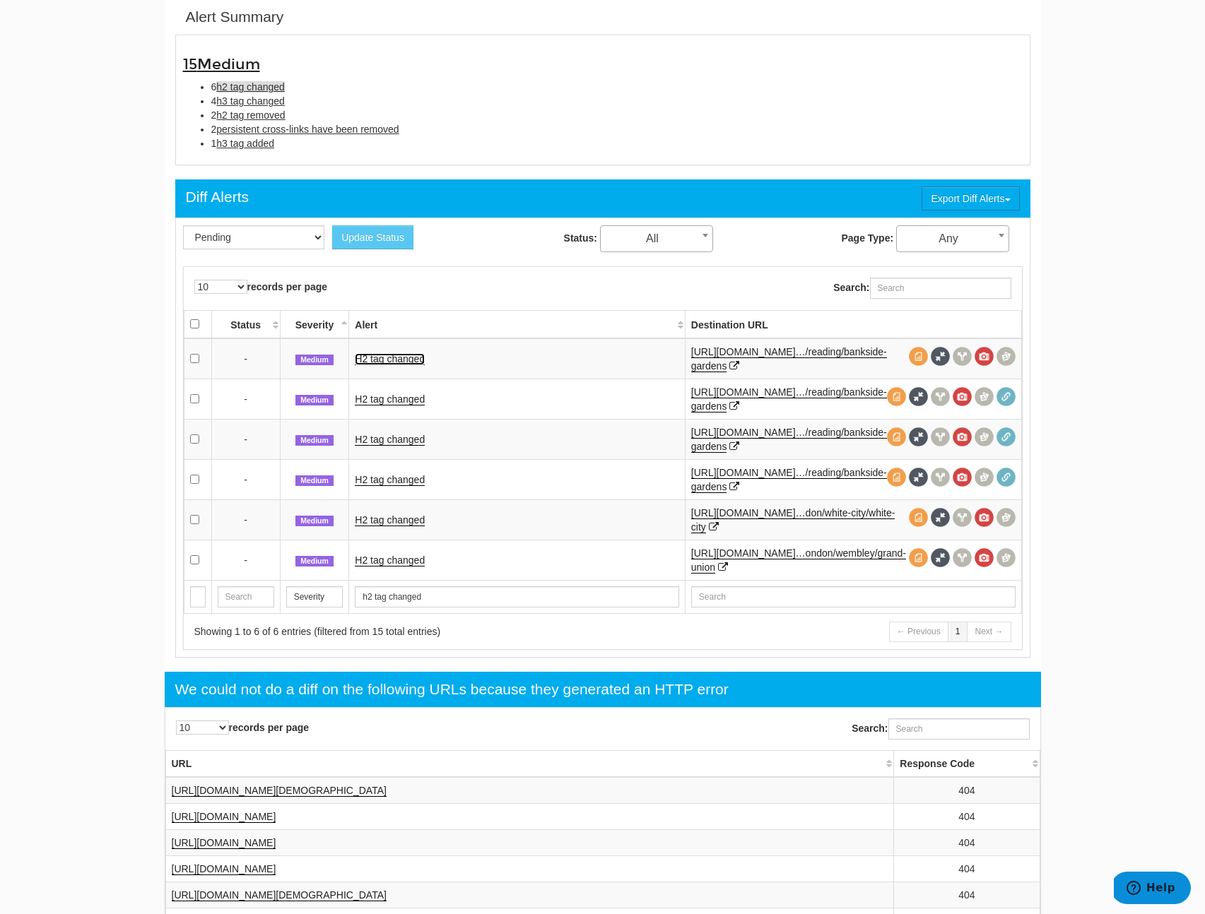
click at [380, 362] on link "H2 tag changed" at bounding box center [390, 359] width 70 height 12
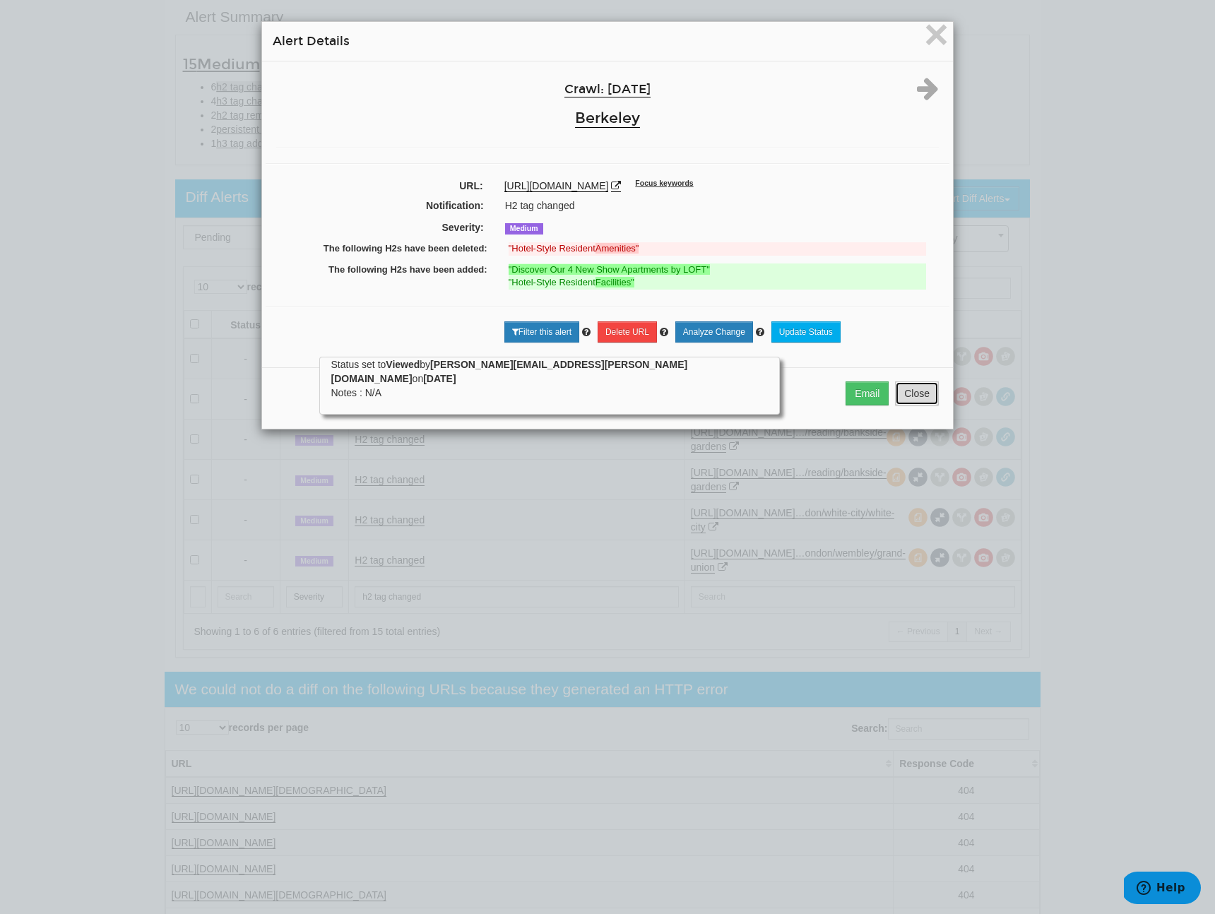
click at [910, 400] on button "Close" at bounding box center [917, 394] width 44 height 24
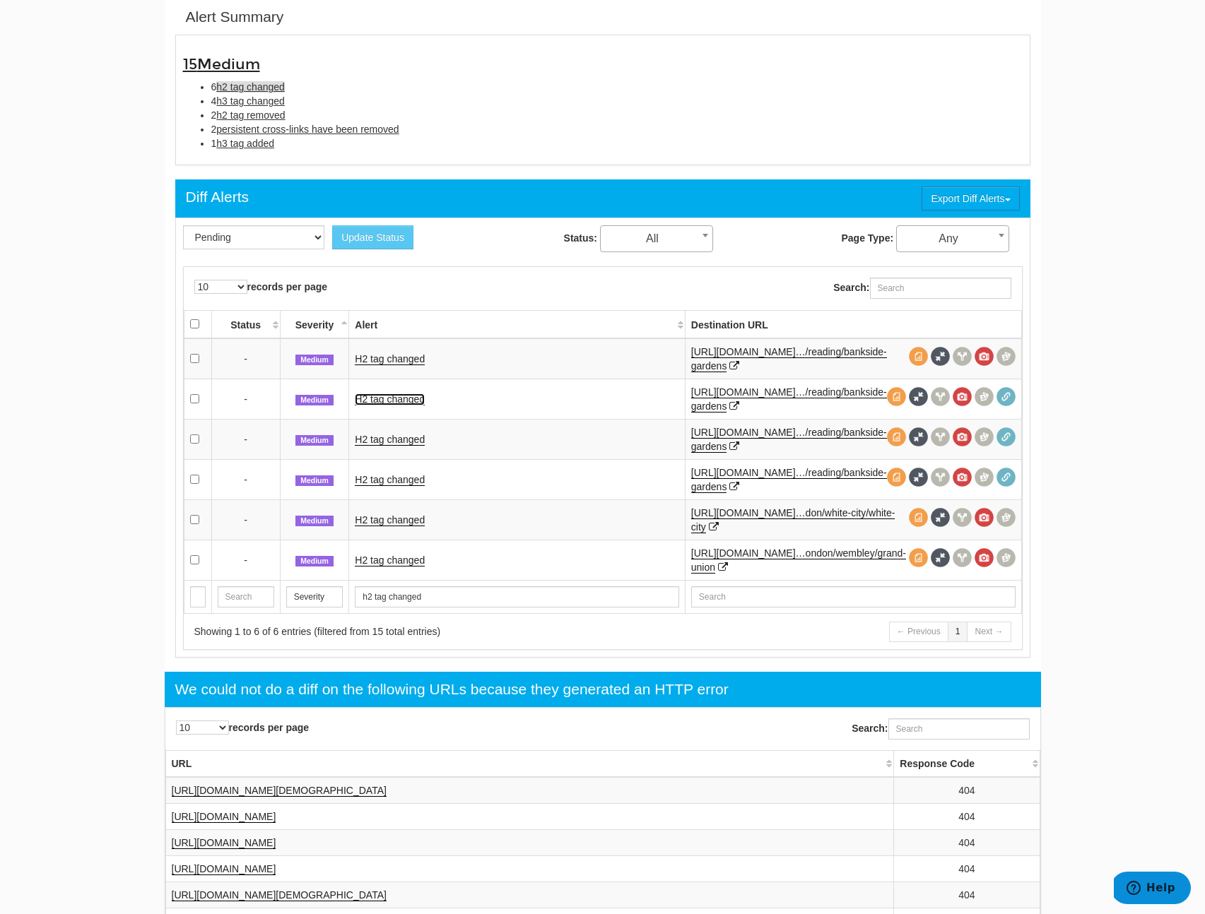
click at [401, 402] on link "H2 tag changed" at bounding box center [390, 400] width 70 height 12
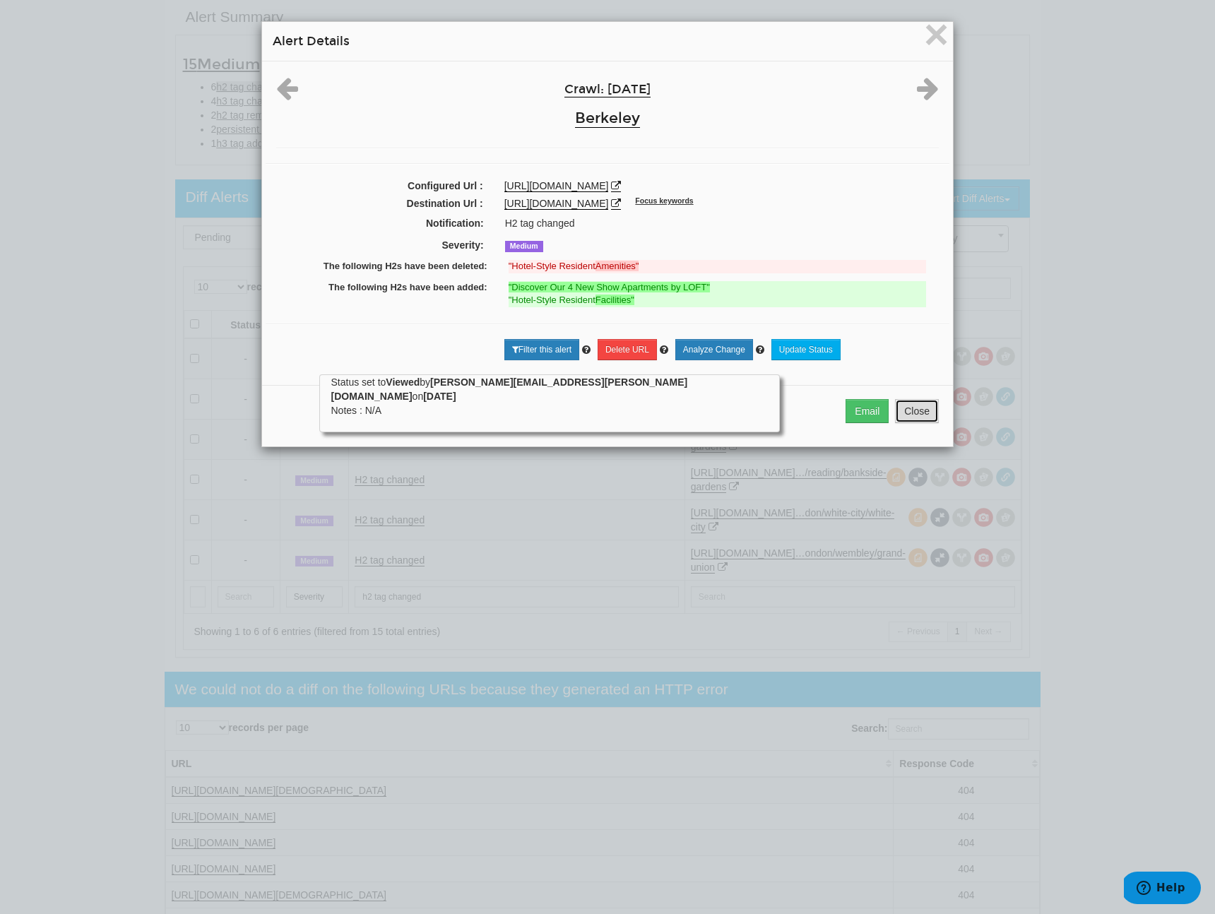
click at [905, 423] on button "Close" at bounding box center [917, 411] width 44 height 24
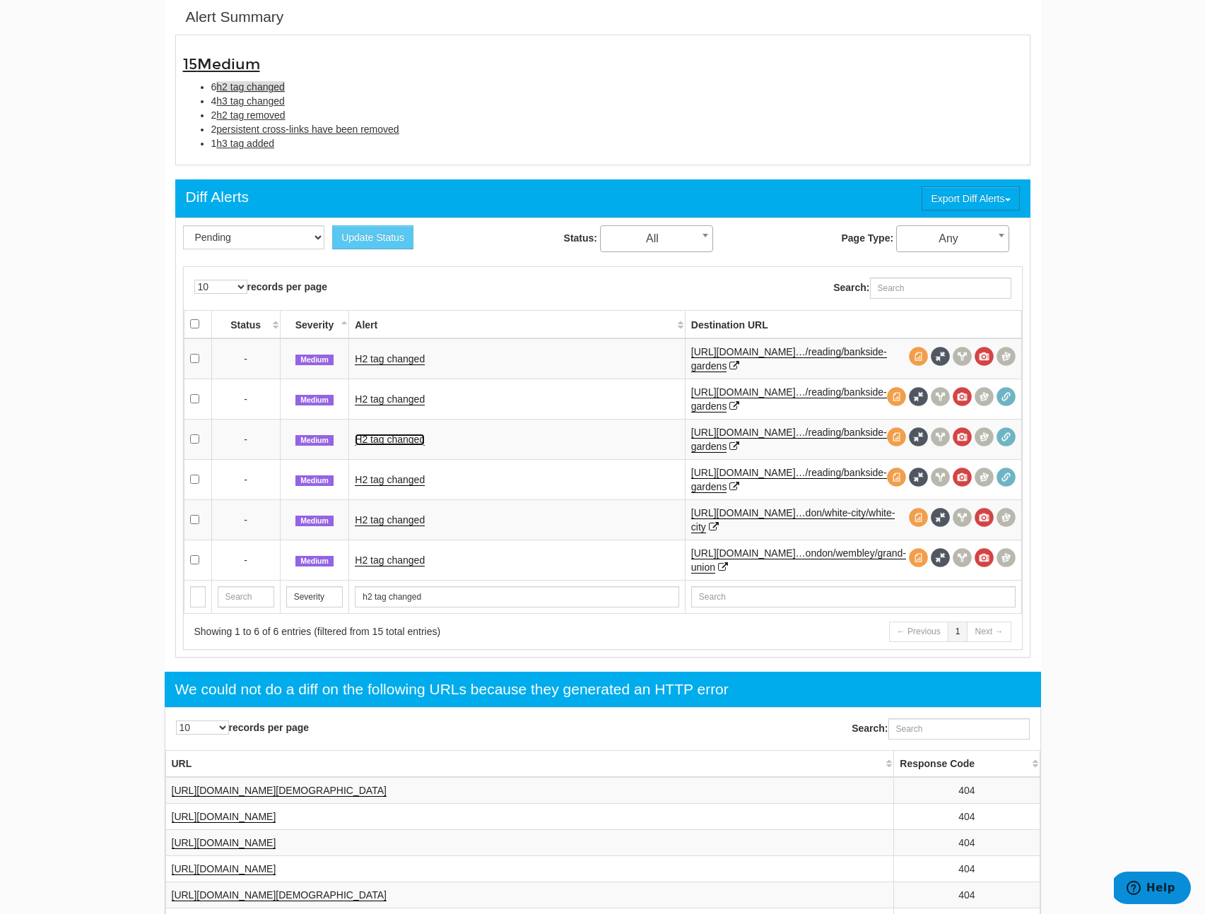
click at [398, 435] on link "H2 tag changed" at bounding box center [390, 440] width 70 height 12
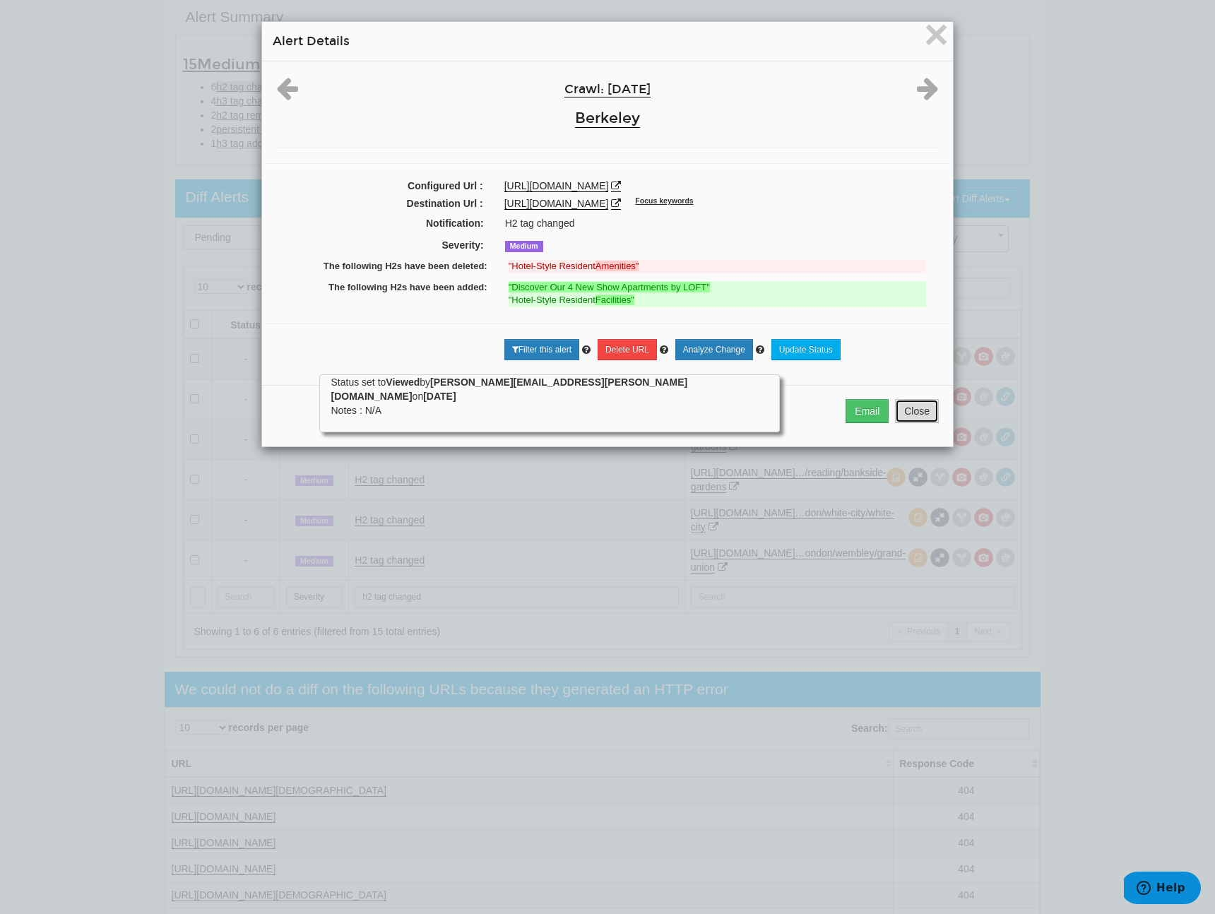
click at [902, 409] on button "Close" at bounding box center [917, 411] width 44 height 24
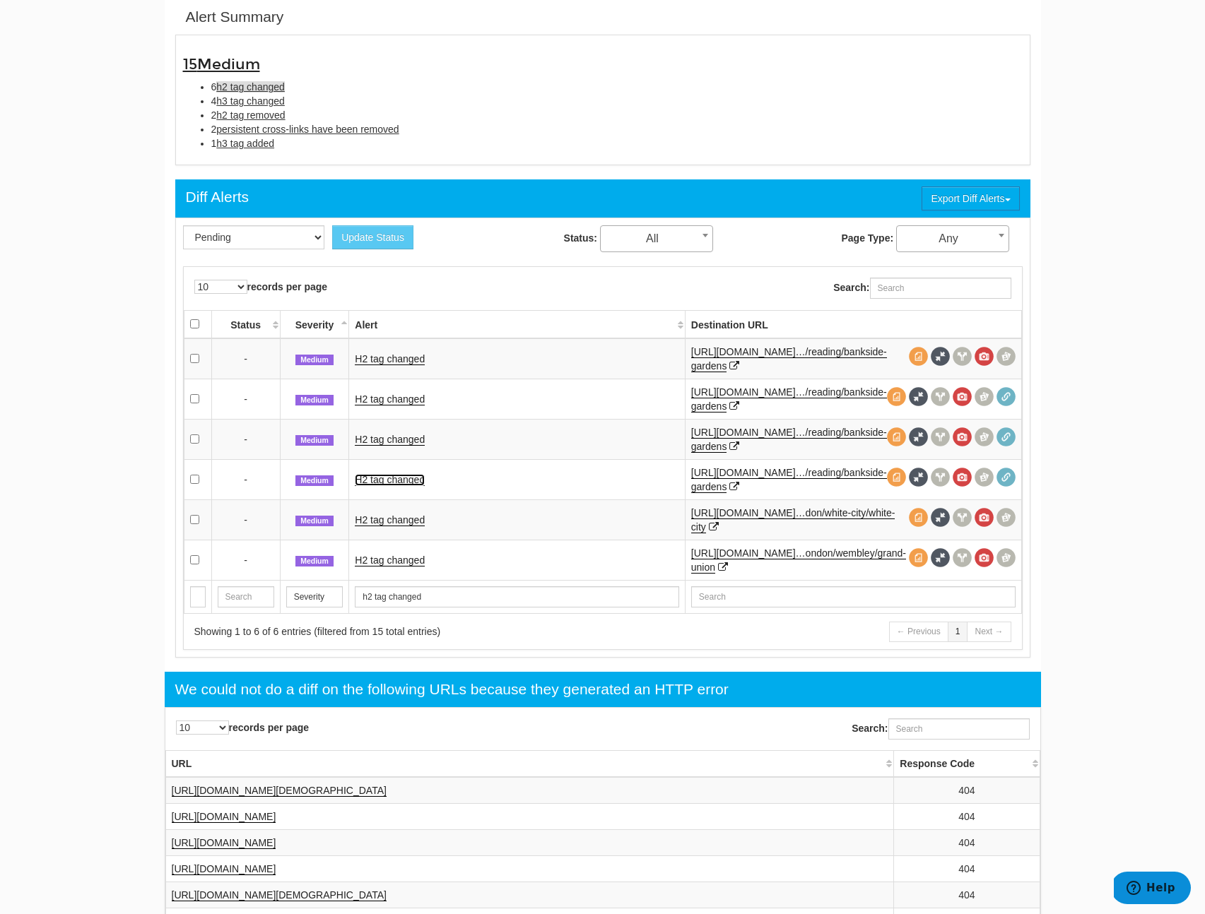
click at [408, 483] on link "H2 tag changed" at bounding box center [390, 480] width 70 height 12
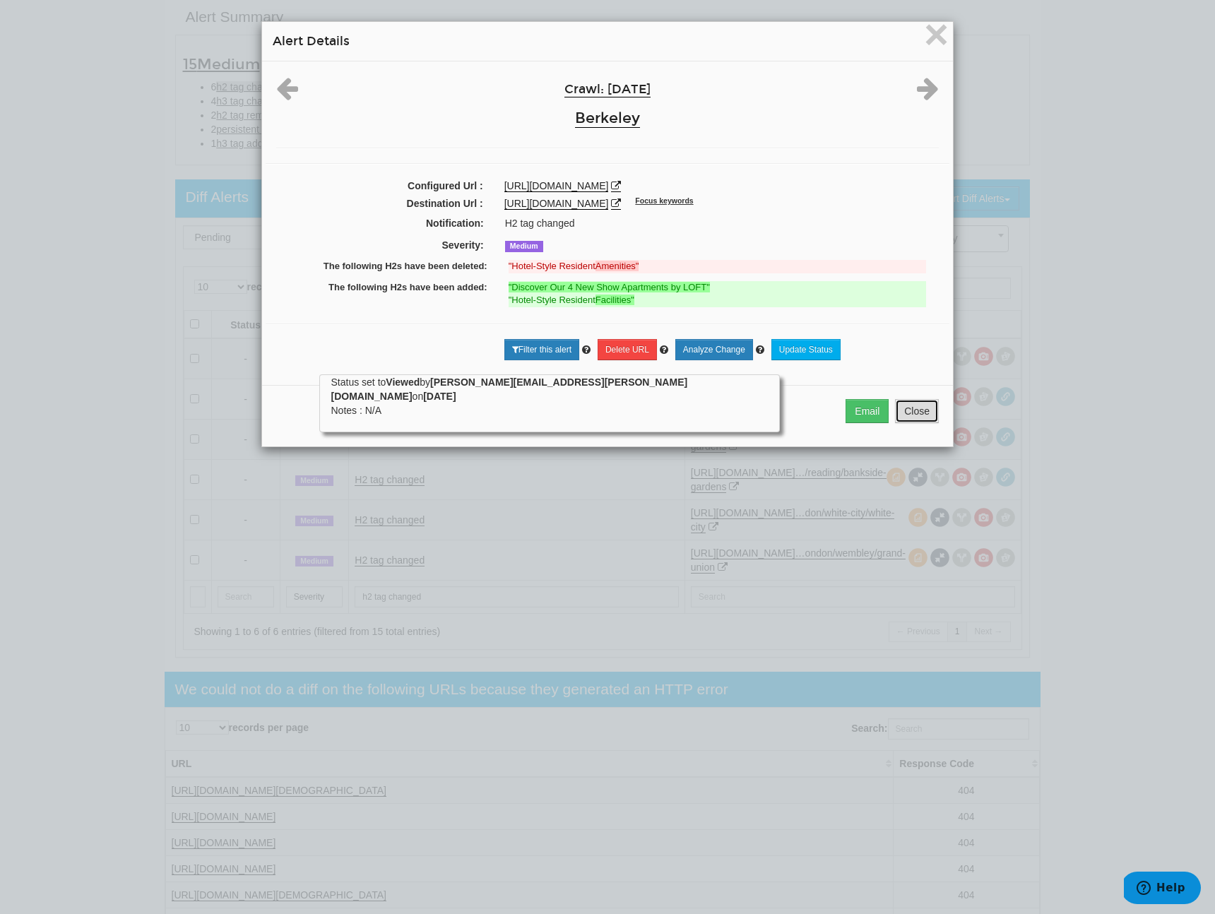
click at [897, 423] on button "Close" at bounding box center [917, 411] width 44 height 24
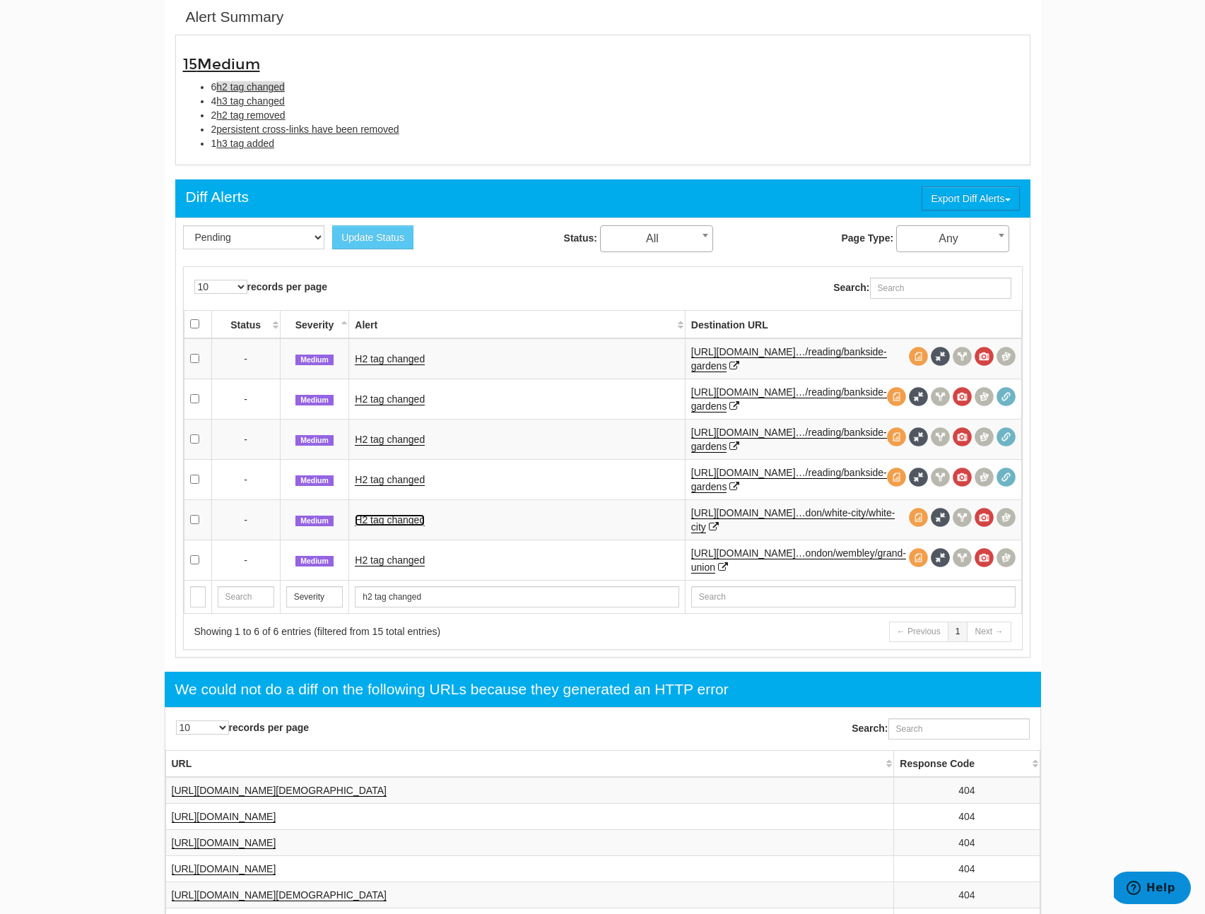
click at [391, 525] on link "H2 tag changed" at bounding box center [390, 520] width 70 height 12
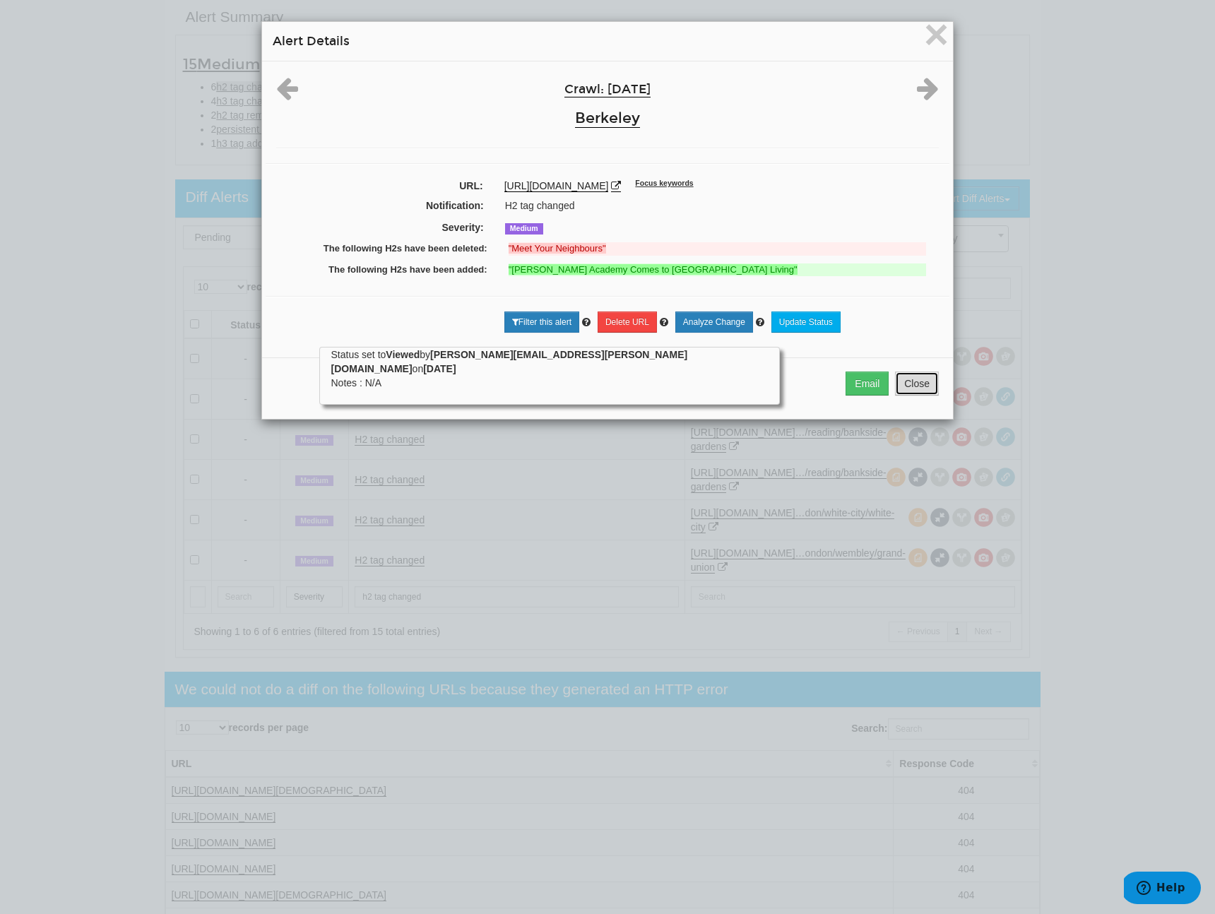
click at [901, 382] on button "Close" at bounding box center [917, 384] width 44 height 24
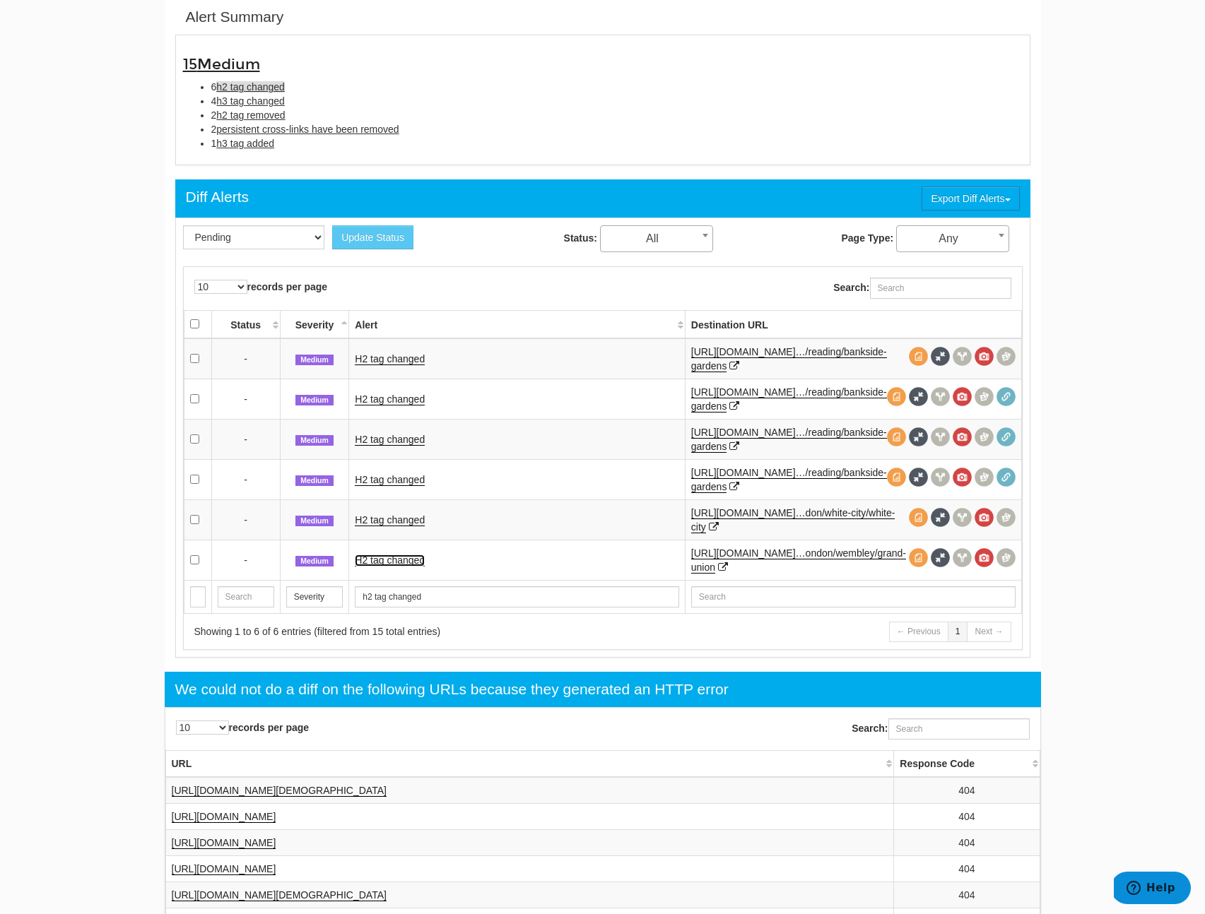
click at [381, 560] on link "H2 tag changed" at bounding box center [390, 561] width 70 height 12
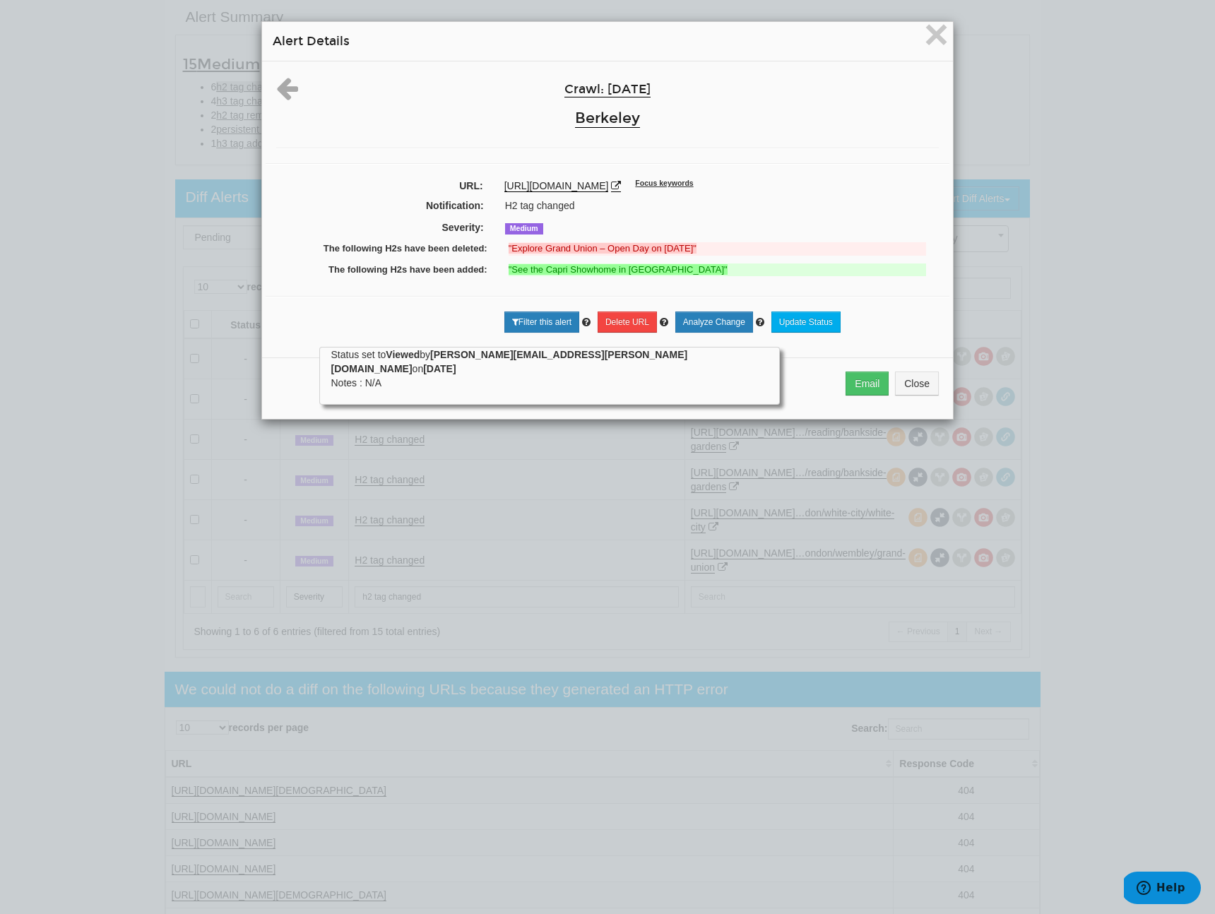
click at [935, 389] on div "Email Close" at bounding box center [607, 388] width 691 height 61
click at [921, 387] on button "Close" at bounding box center [917, 384] width 44 height 24
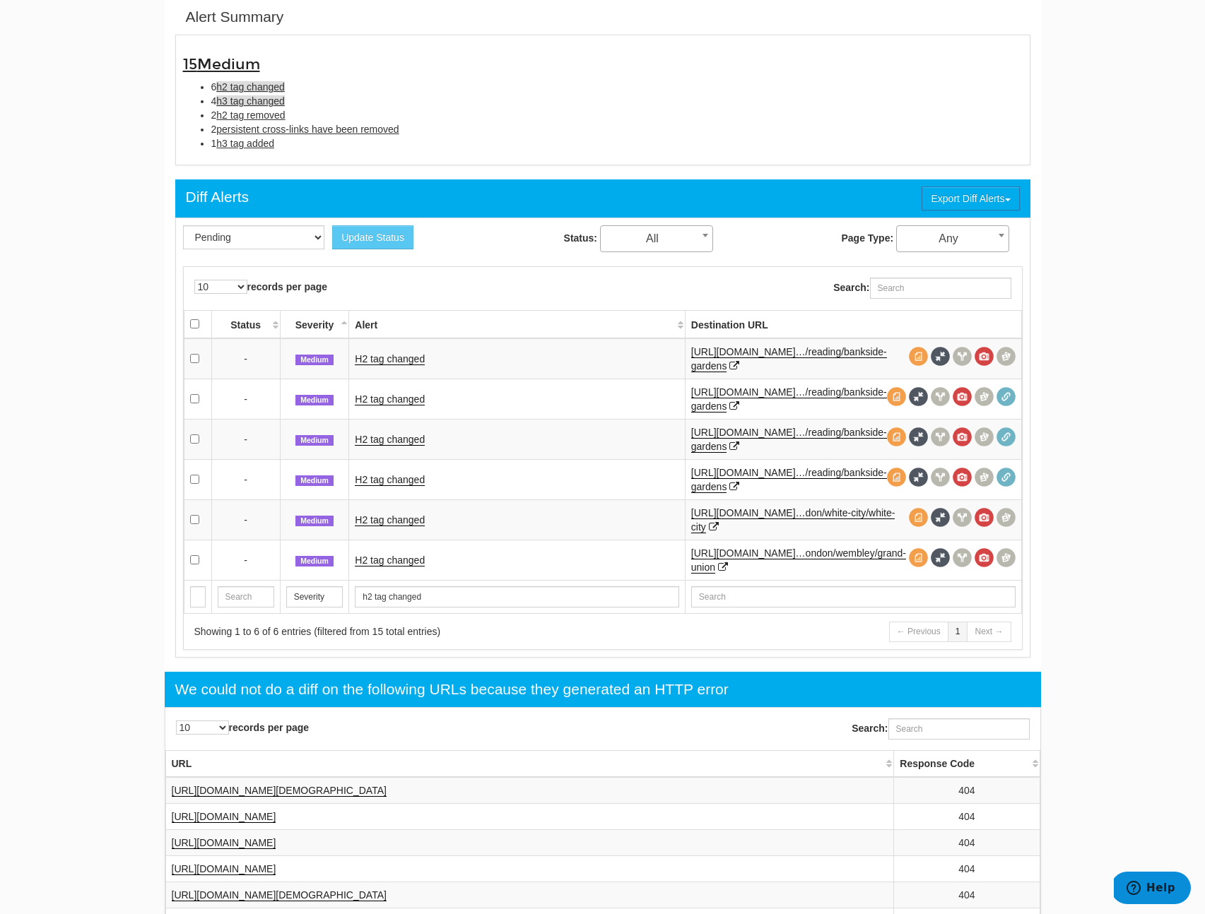
click at [246, 99] on span "h3 tag changed" at bounding box center [250, 100] width 69 height 11
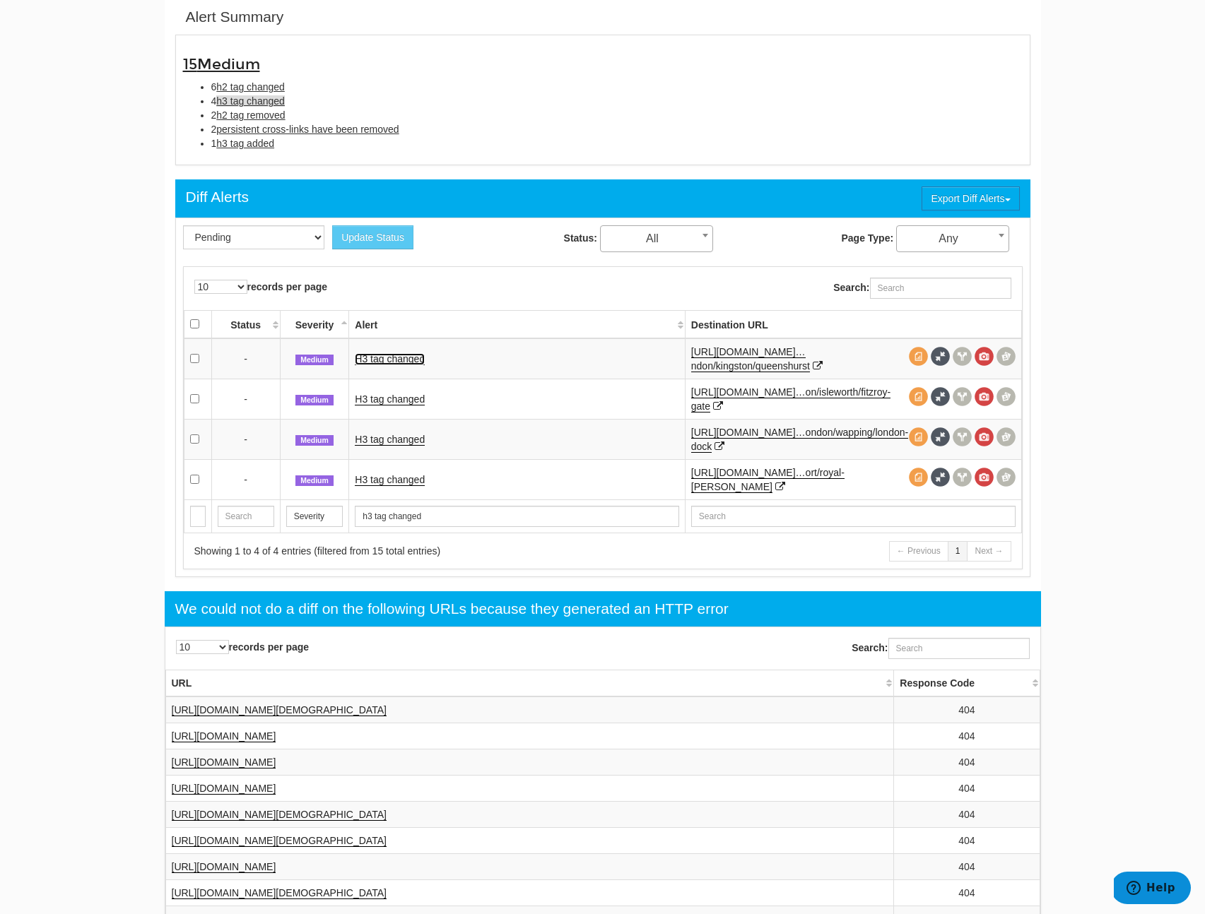
click at [394, 354] on link "H3 tag changed" at bounding box center [390, 359] width 70 height 12
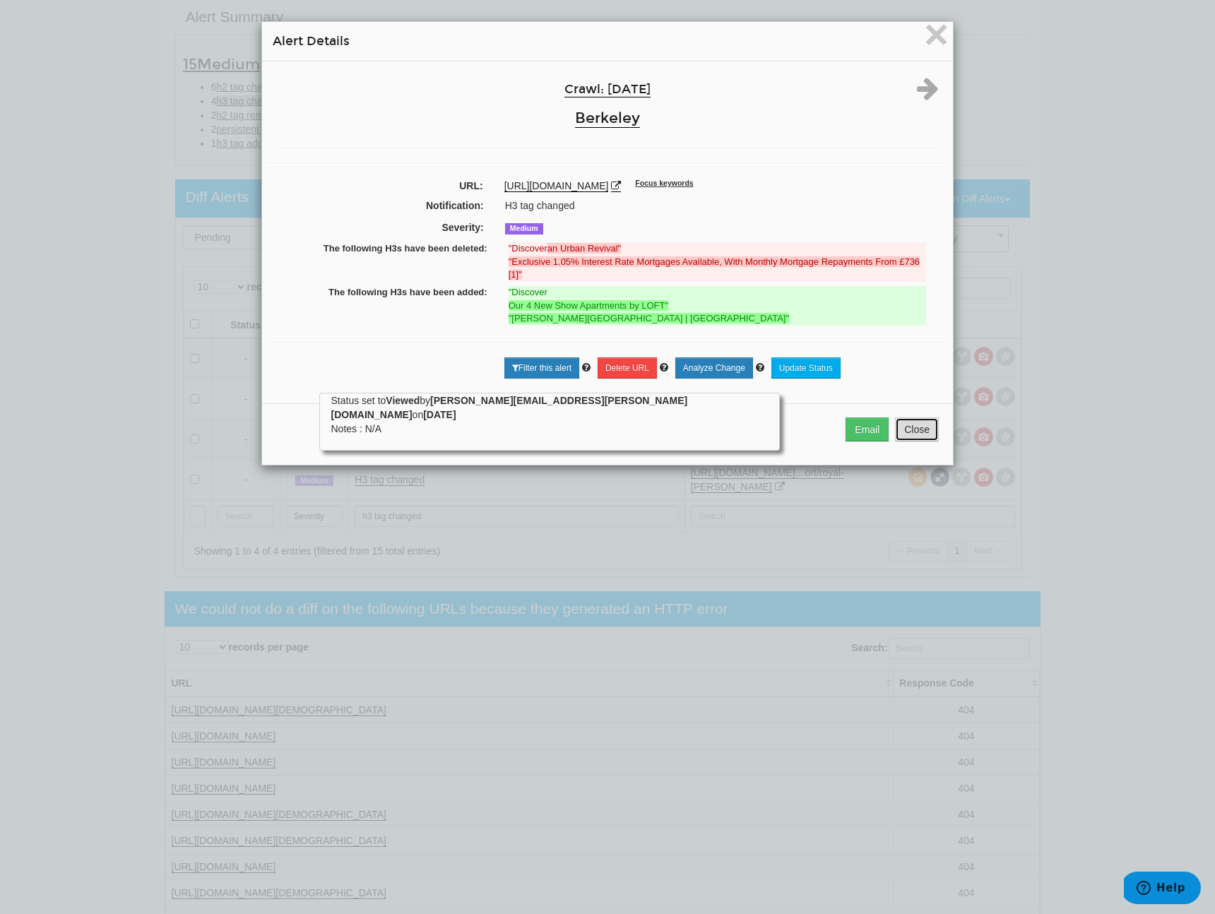
click at [907, 435] on button "Close" at bounding box center [917, 430] width 44 height 24
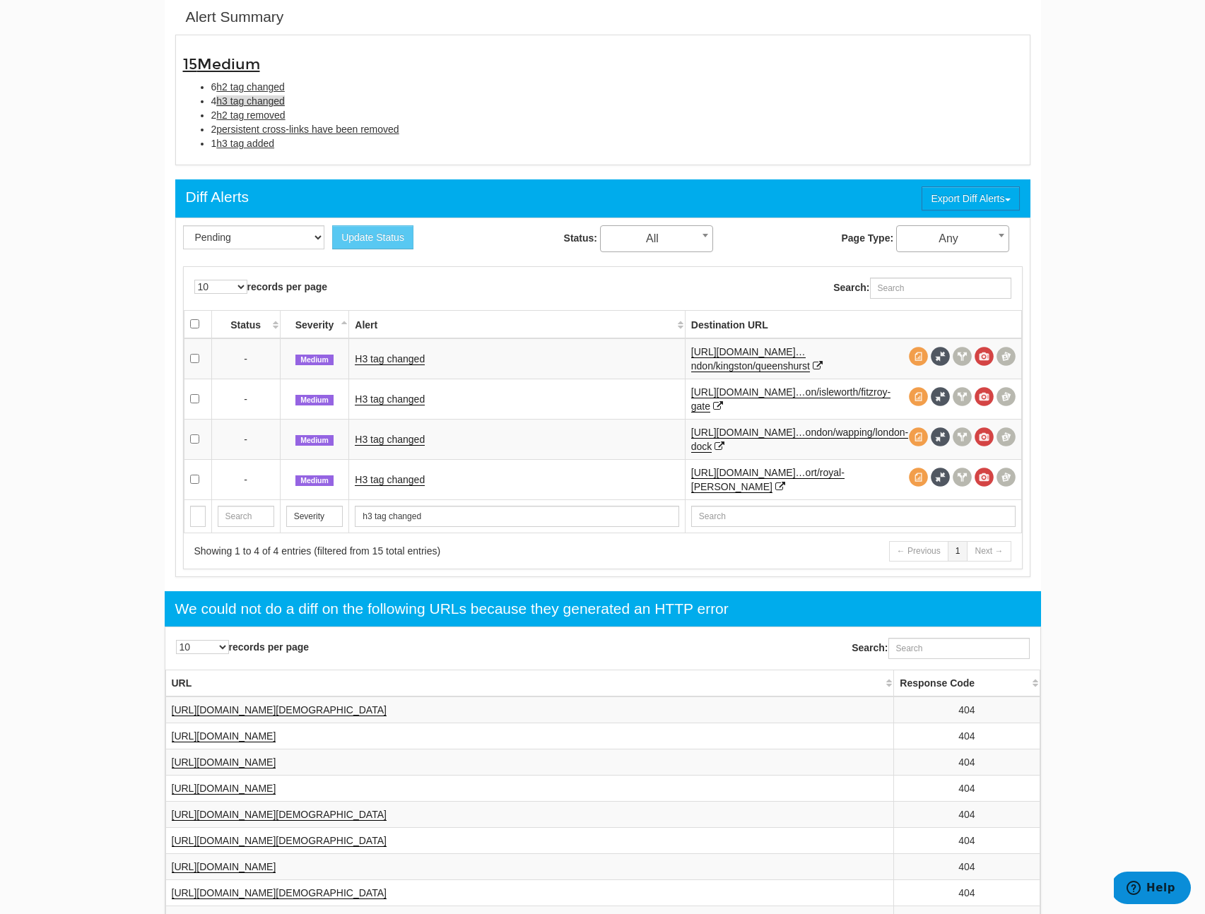
click at [380, 407] on td "H3 tag changed" at bounding box center [517, 399] width 336 height 40
click at [388, 399] on link "H3 tag changed" at bounding box center [390, 400] width 70 height 12
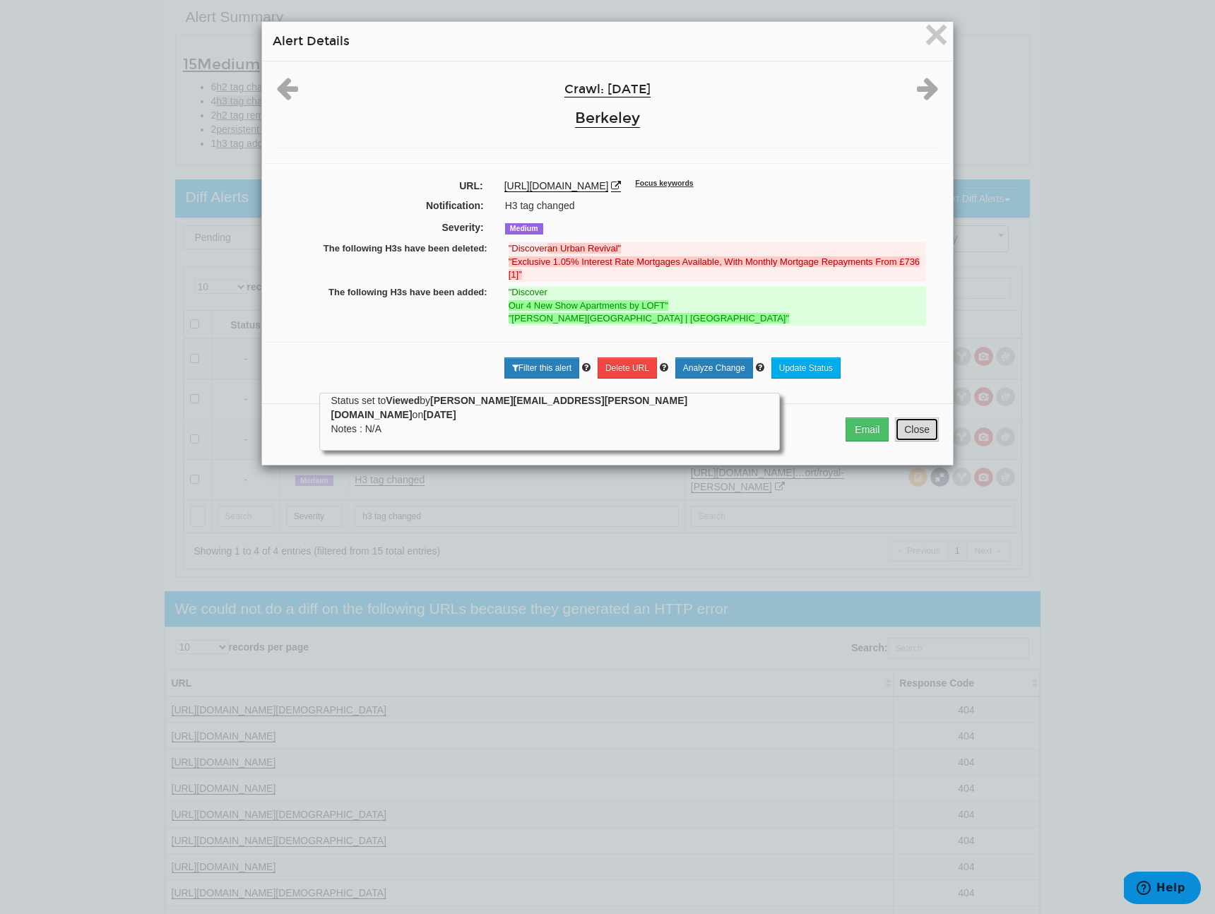
click at [908, 439] on button "Close" at bounding box center [917, 430] width 44 height 24
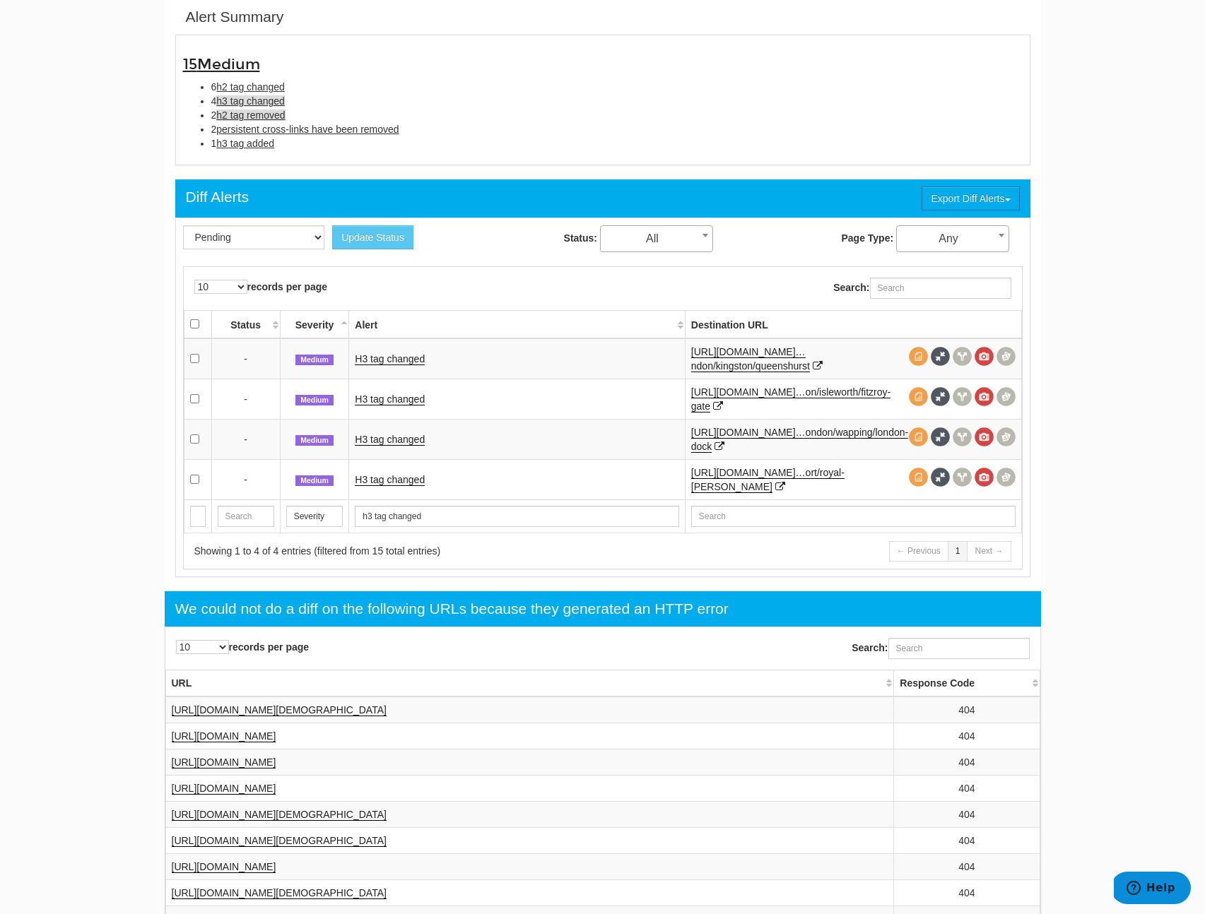
click at [249, 112] on span "h2 tag removed" at bounding box center [250, 115] width 69 height 11
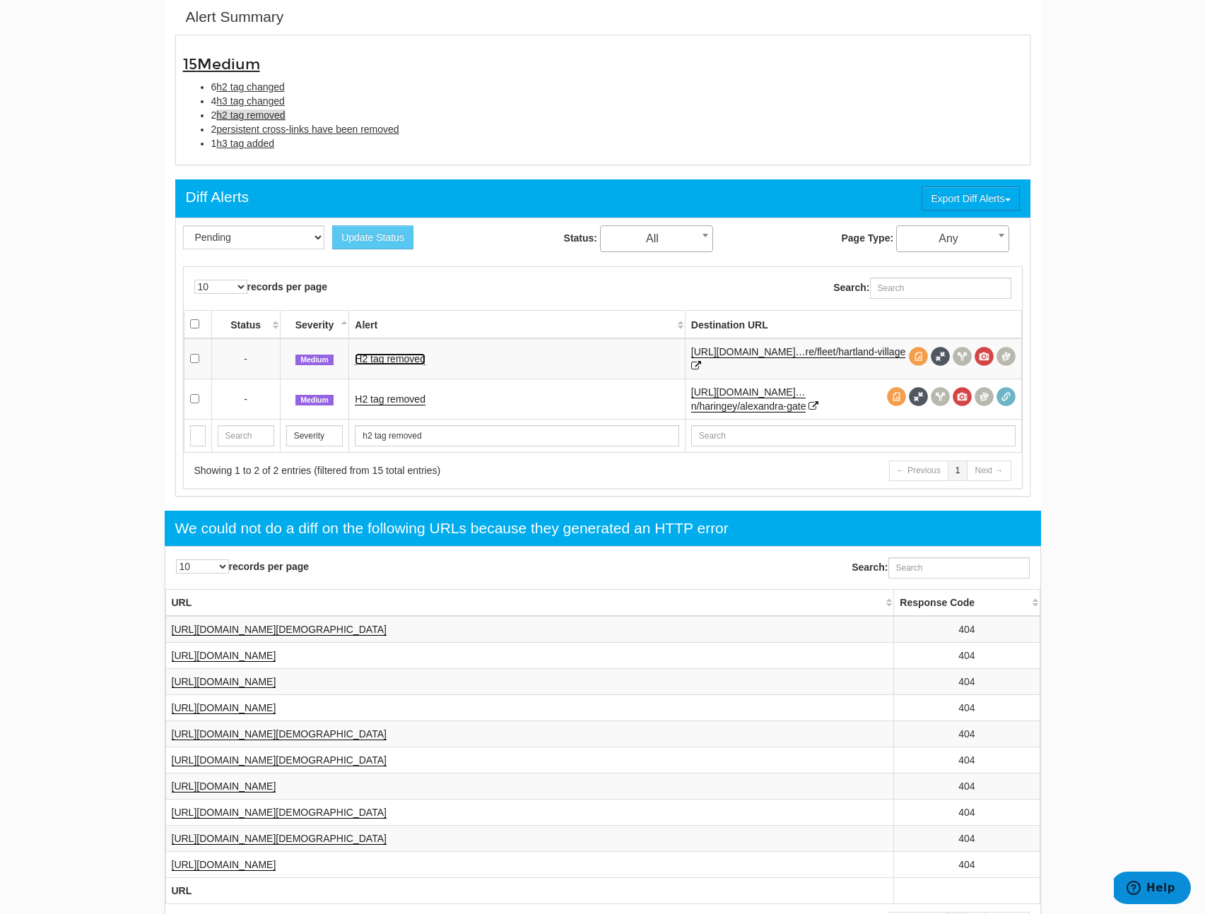
click at [373, 359] on link "H2 tag removed" at bounding box center [390, 359] width 71 height 12
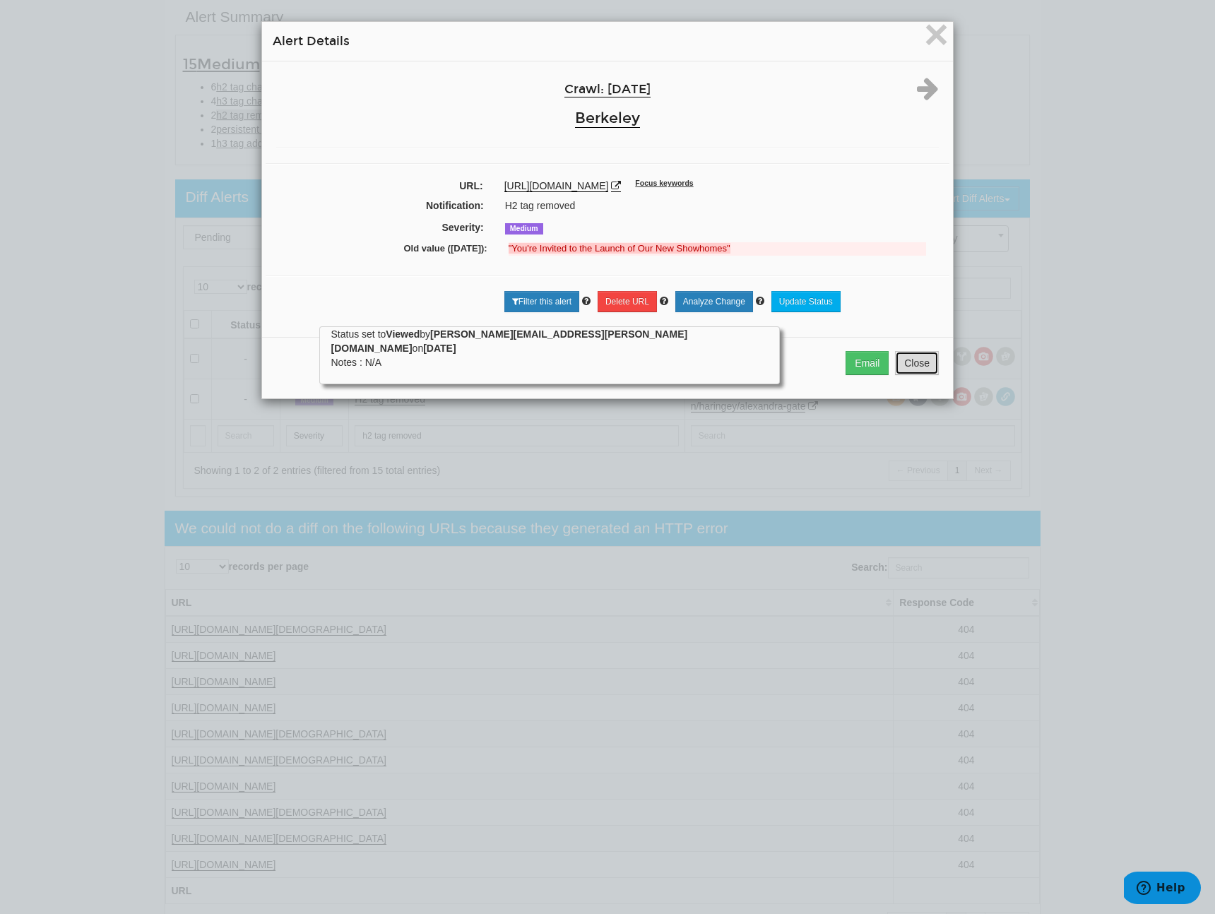
click at [916, 375] on button "Close" at bounding box center [917, 363] width 44 height 24
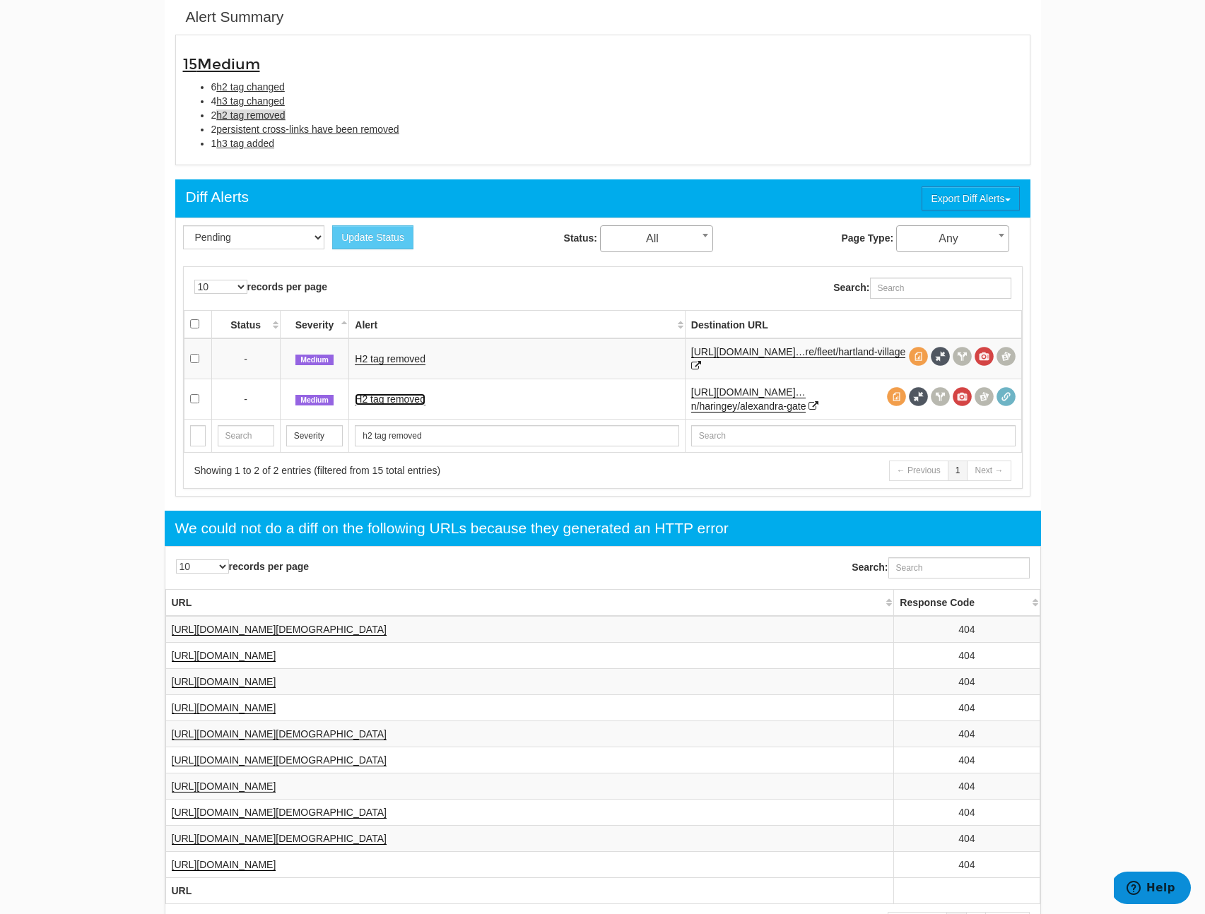
click at [395, 402] on link "H2 tag removed" at bounding box center [390, 400] width 71 height 12
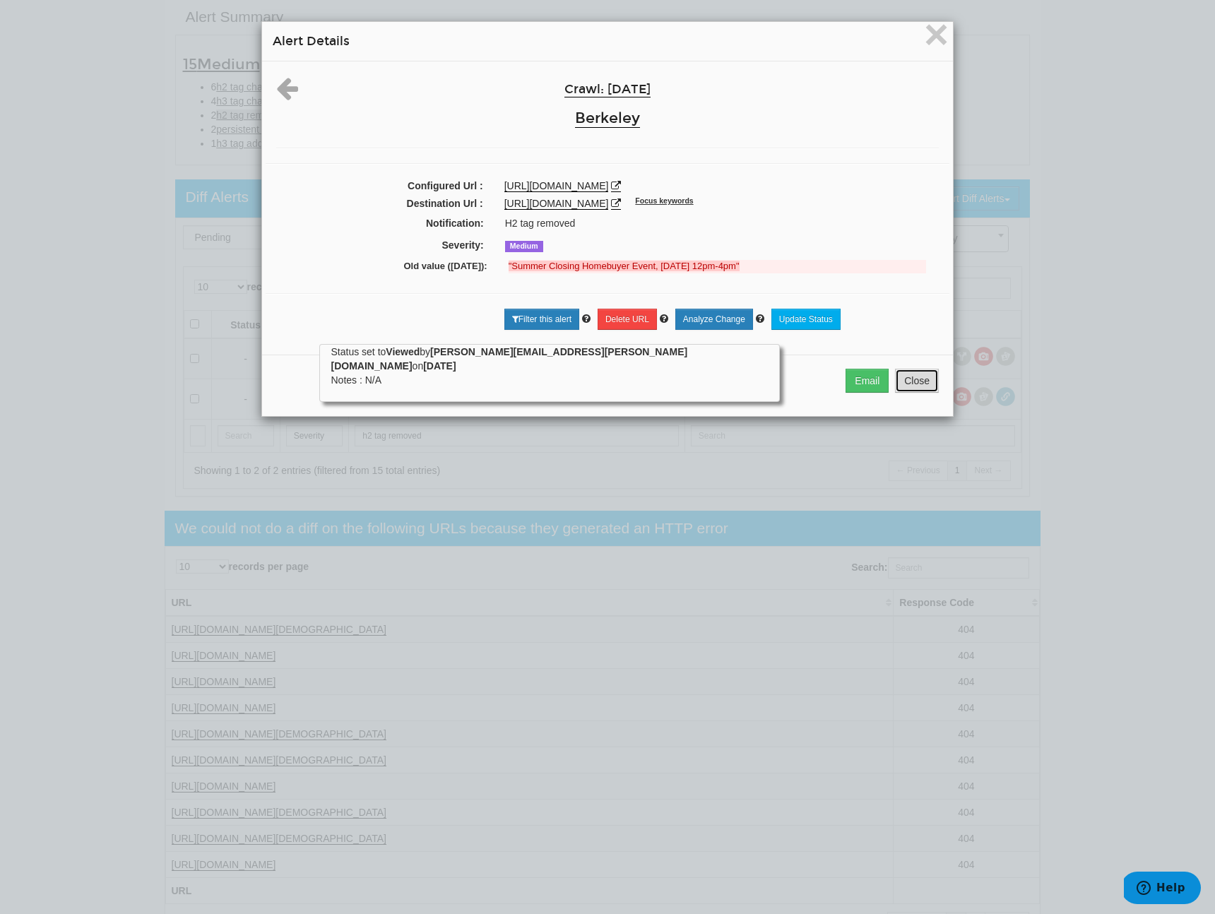
click at [915, 388] on button "Close" at bounding box center [917, 381] width 44 height 24
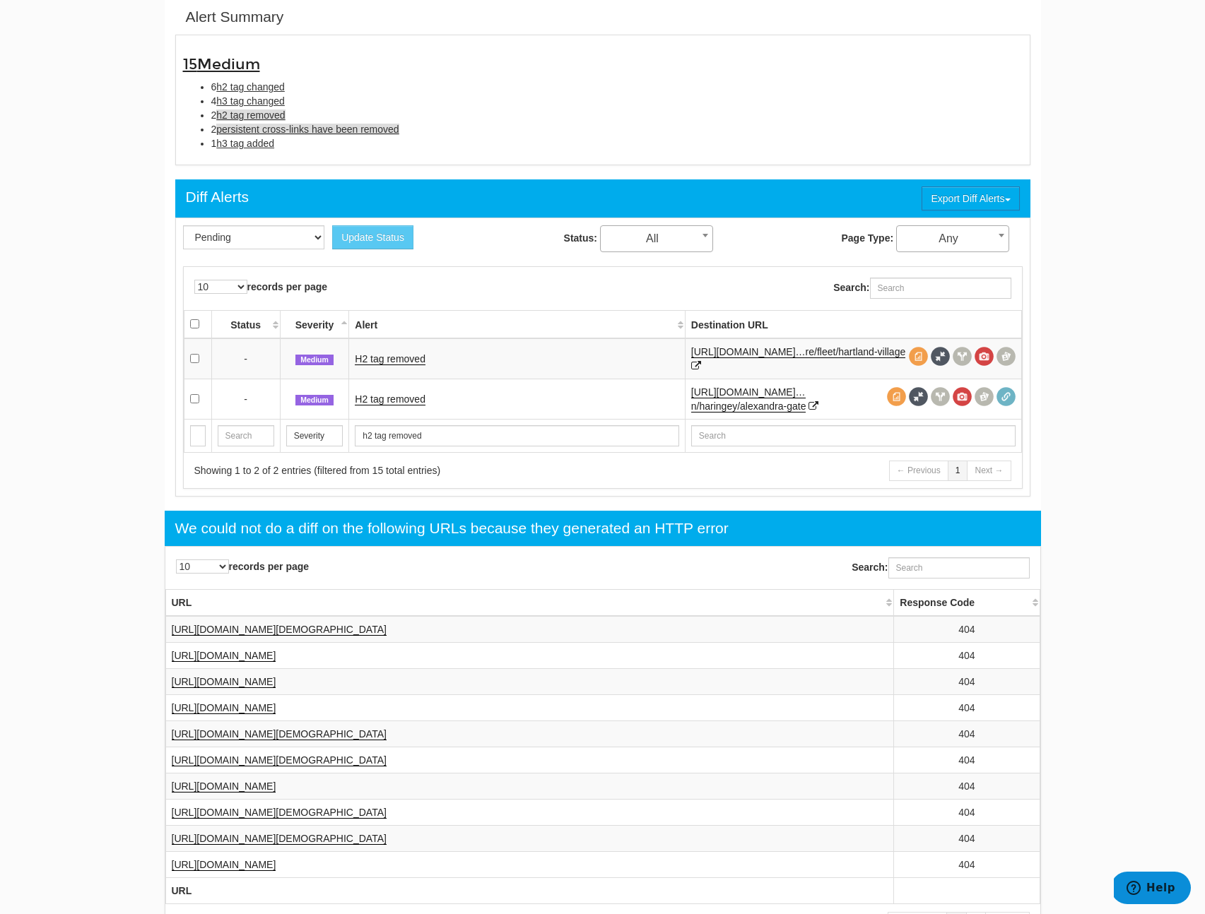
click at [302, 134] on span "persistent cross-links have been removed" at bounding box center [307, 129] width 182 height 11
click at [476, 362] on link "Persistent cross-links have been removed" at bounding box center [447, 359] width 184 height 12
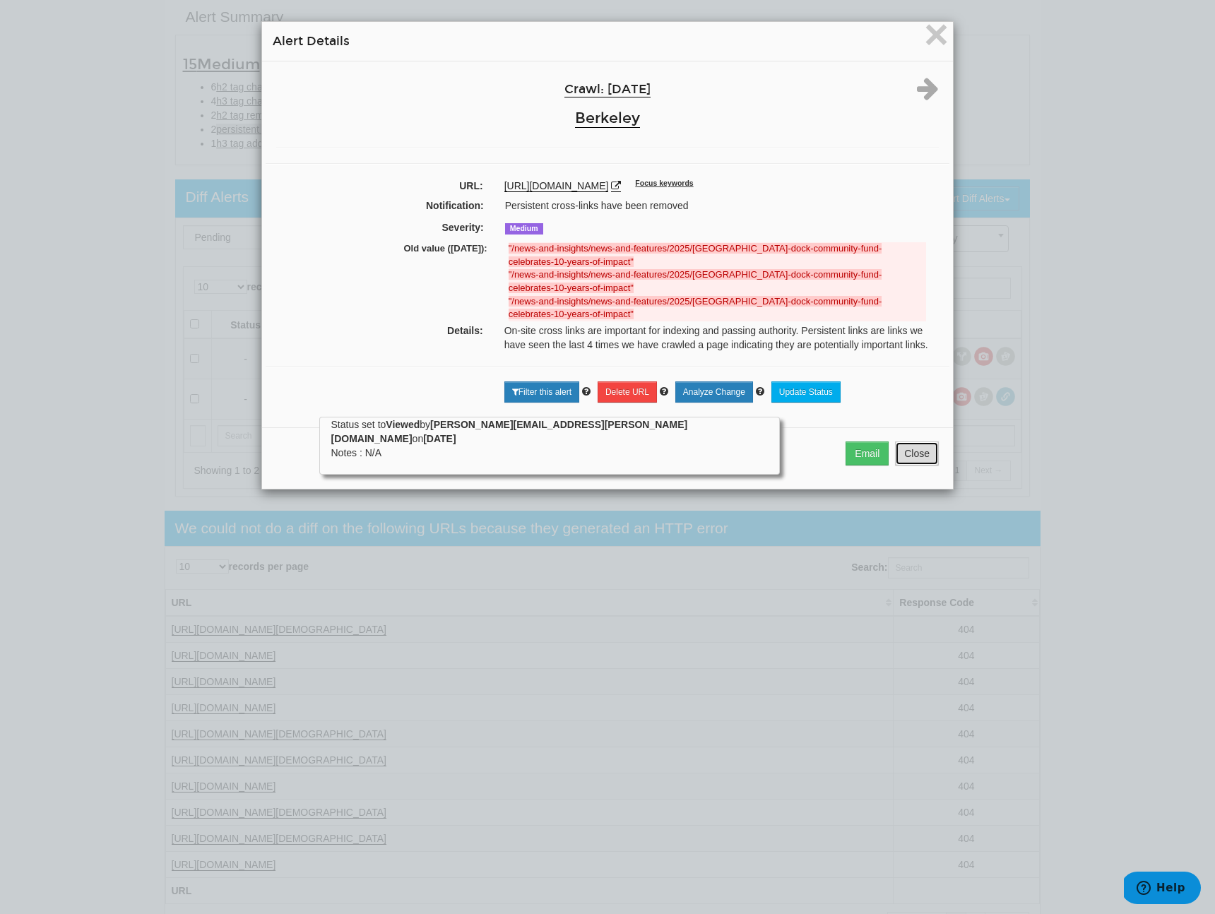
click at [914, 460] on button "Close" at bounding box center [917, 454] width 44 height 24
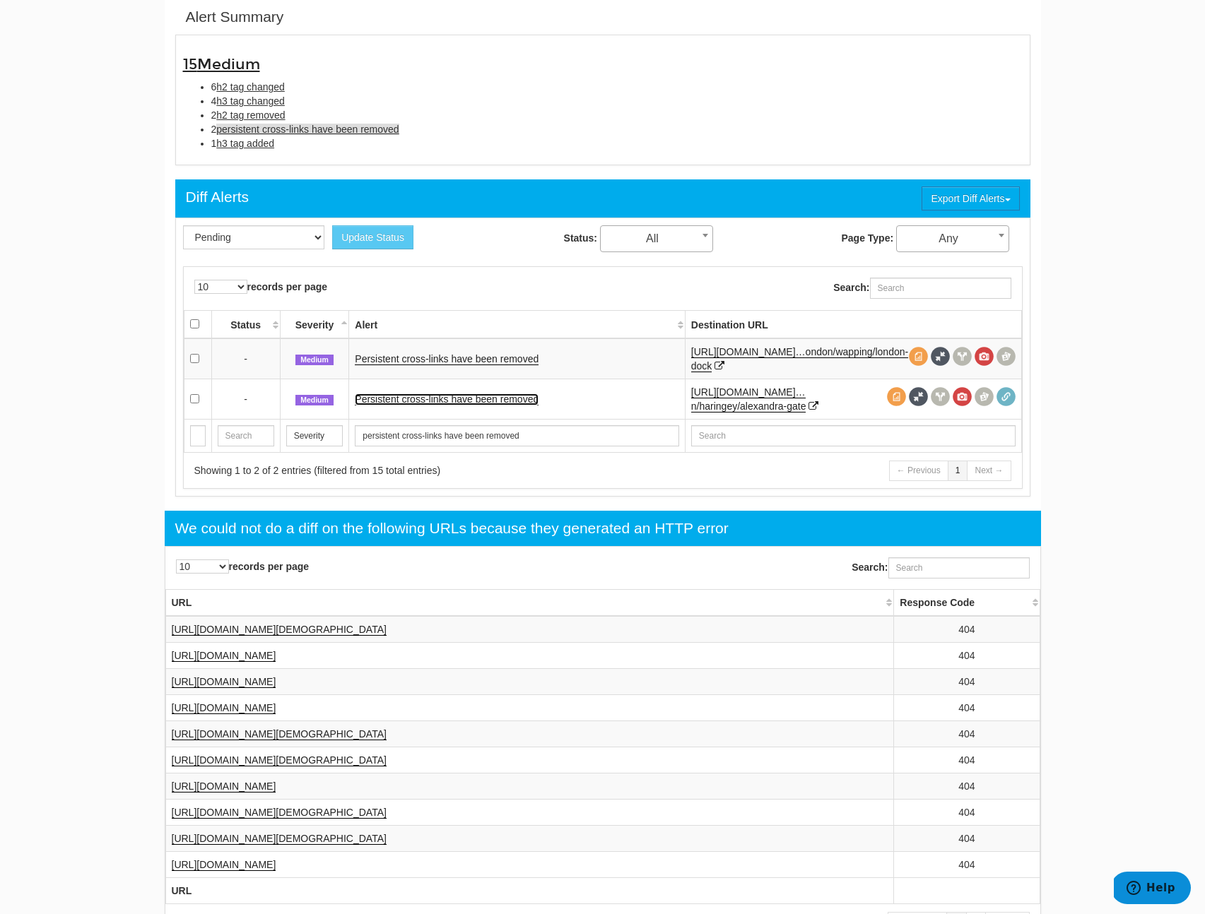
click at [497, 404] on link "Persistent cross-links have been removed" at bounding box center [447, 400] width 184 height 12
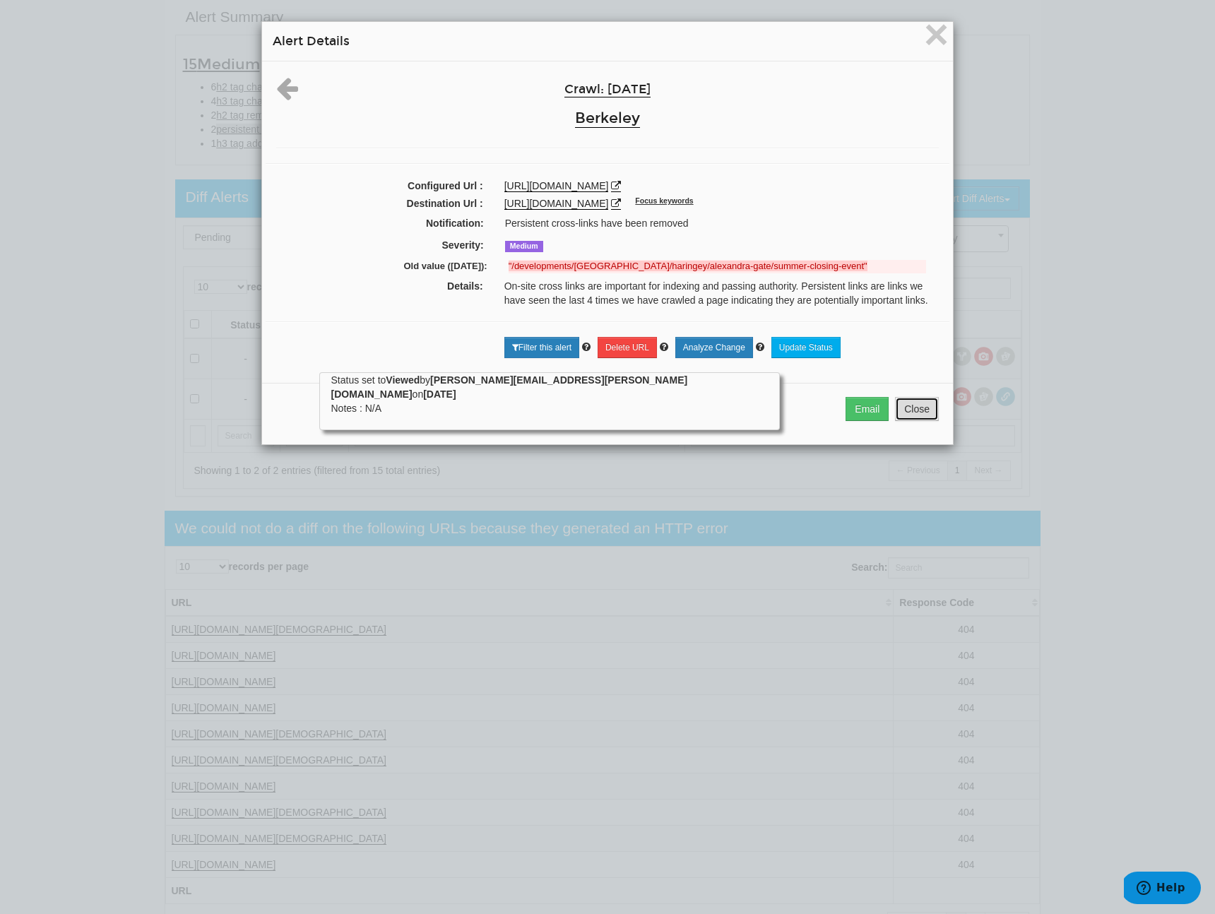
click at [904, 413] on button "Close" at bounding box center [917, 409] width 44 height 24
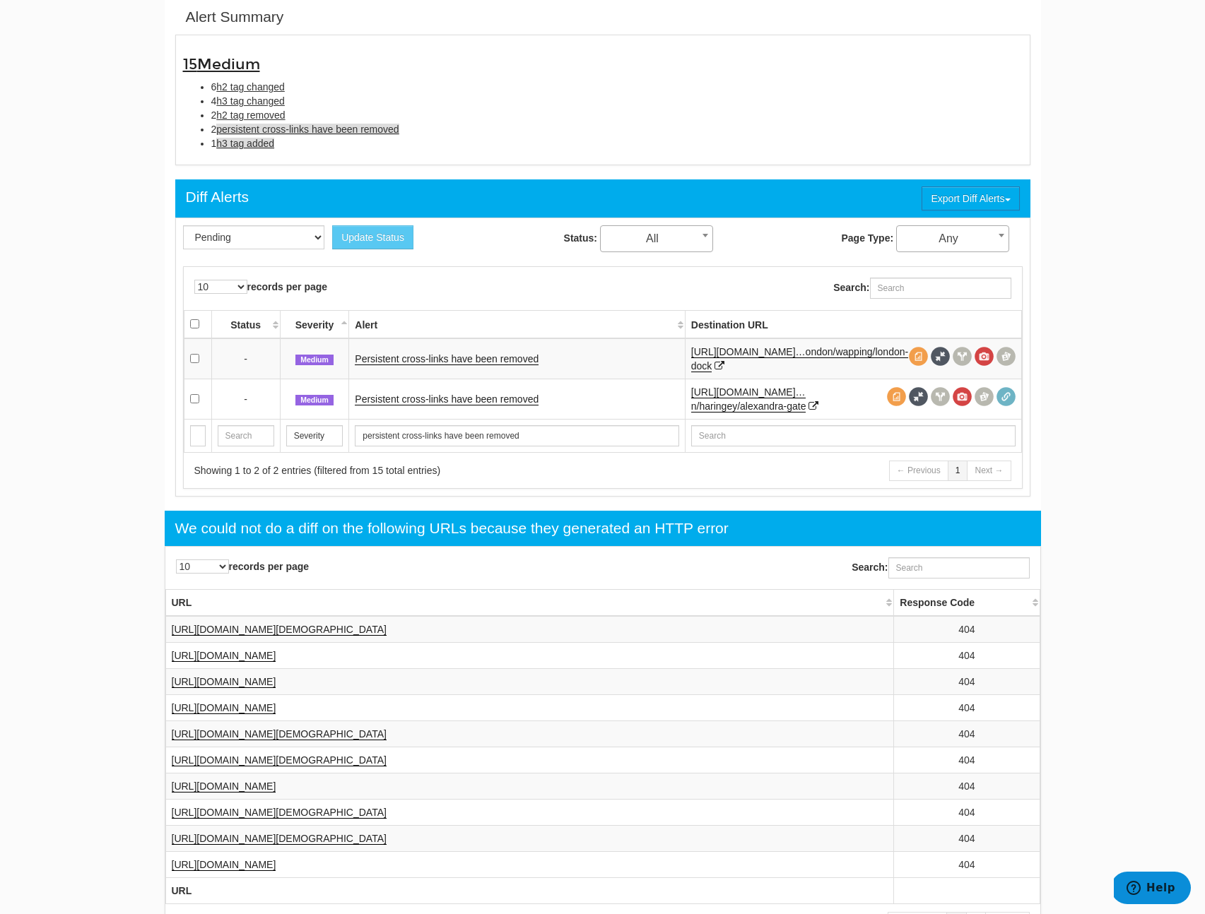
click at [237, 148] on span "h3 tag added" at bounding box center [245, 143] width 58 height 11
type input "h3 tag added"
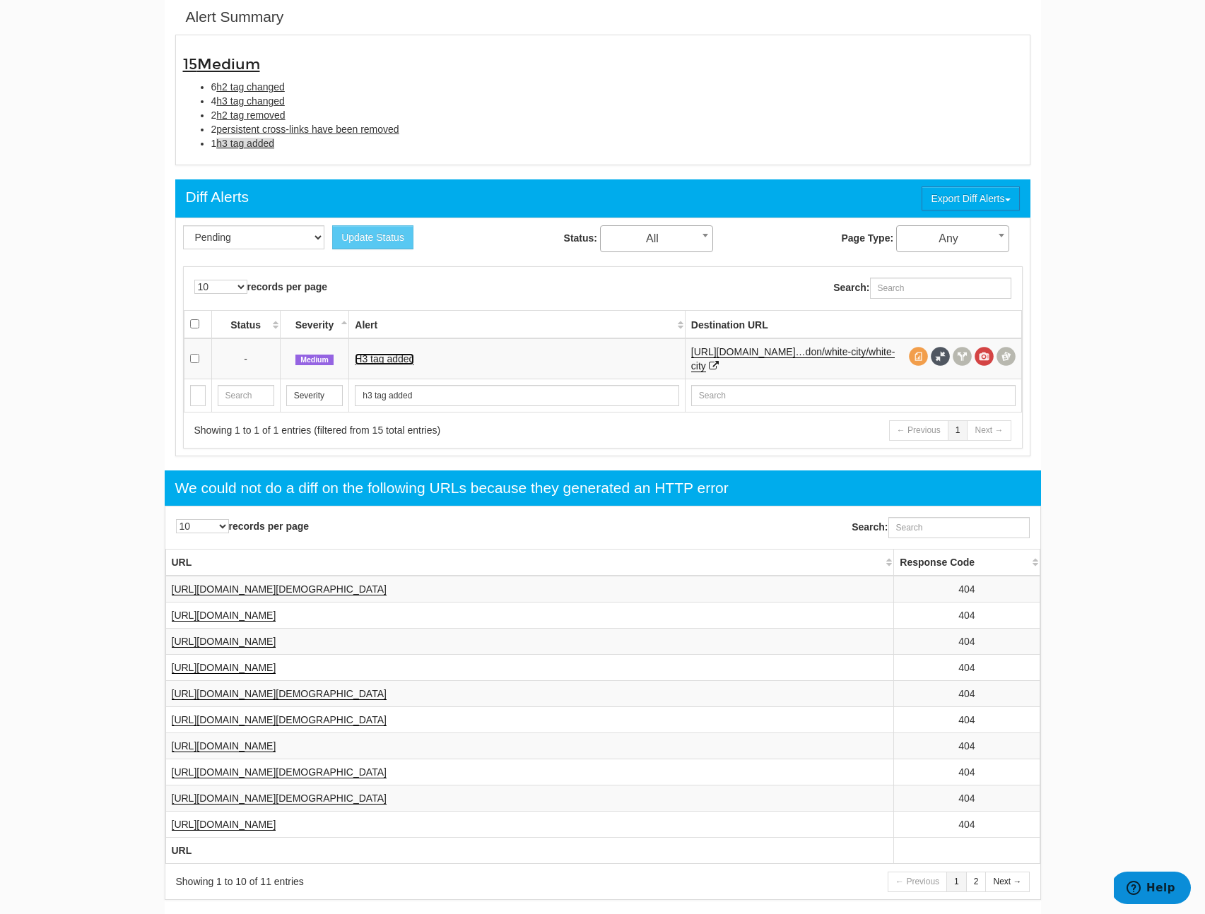
click at [396, 363] on link "H3 tag added" at bounding box center [384, 359] width 59 height 12
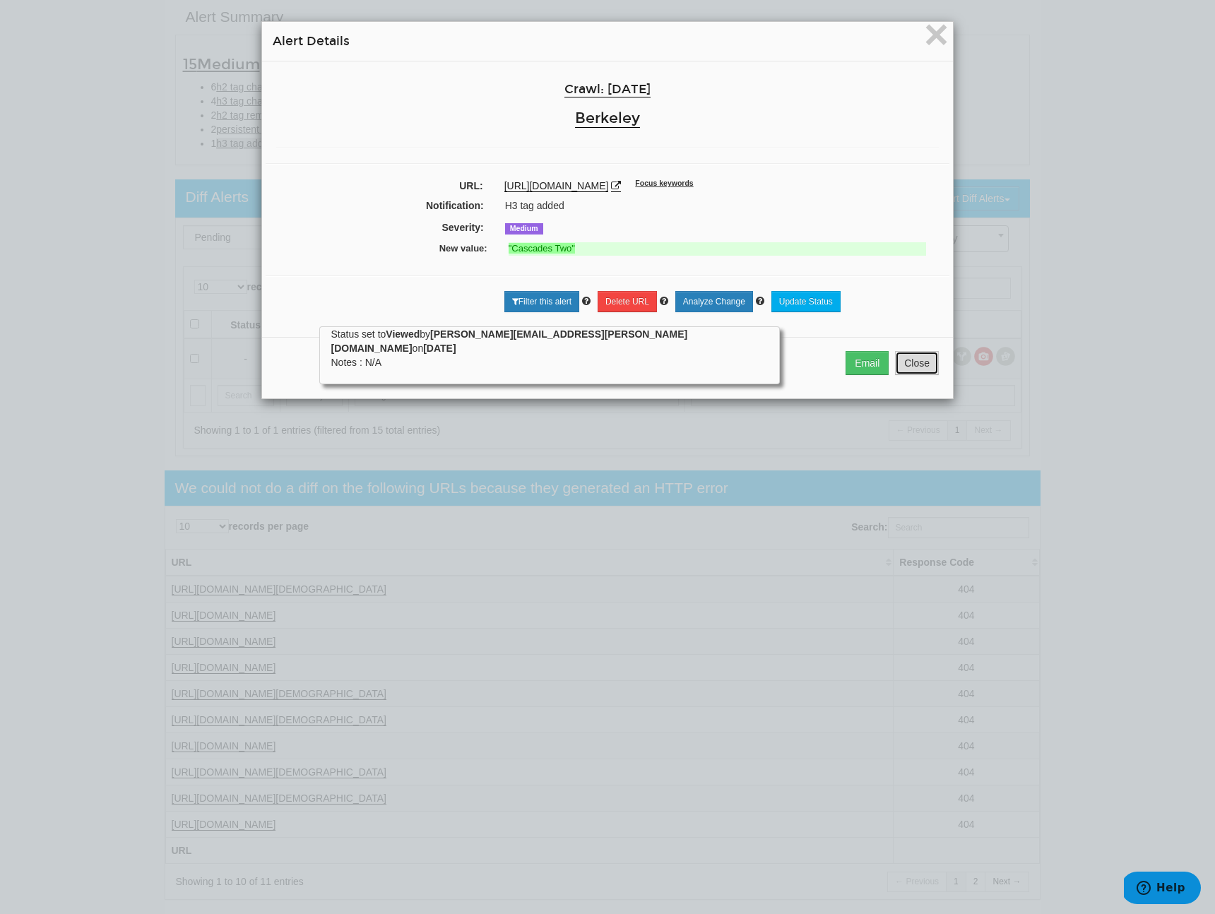
click at [922, 371] on button "Close" at bounding box center [917, 363] width 44 height 24
